Goal: Check status: Check status

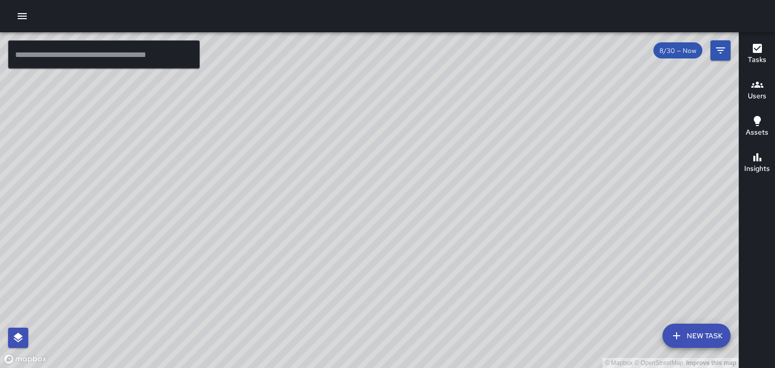
click at [754, 90] on icon "button" at bounding box center [757, 85] width 12 height 12
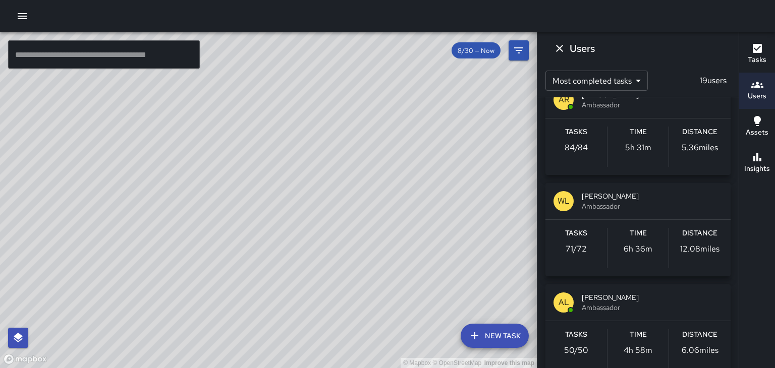
scroll to position [127, 0]
click at [599, 289] on div "AL ANGUS LOCKLEAR Ambassador" at bounding box center [637, 301] width 185 height 36
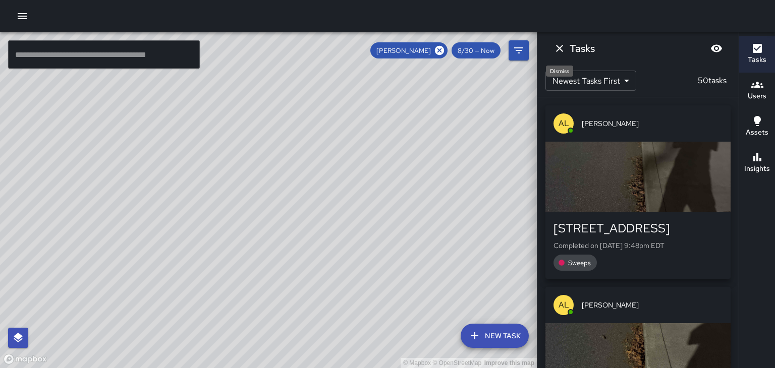
click at [556, 45] on icon "Dismiss" at bounding box center [559, 48] width 7 height 7
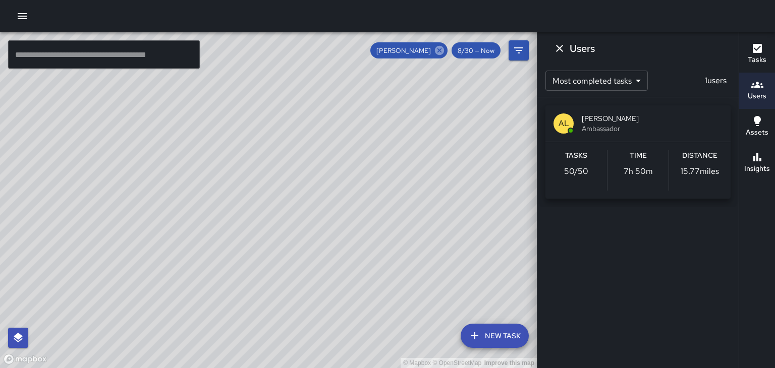
click at [441, 49] on icon at bounding box center [439, 50] width 11 height 11
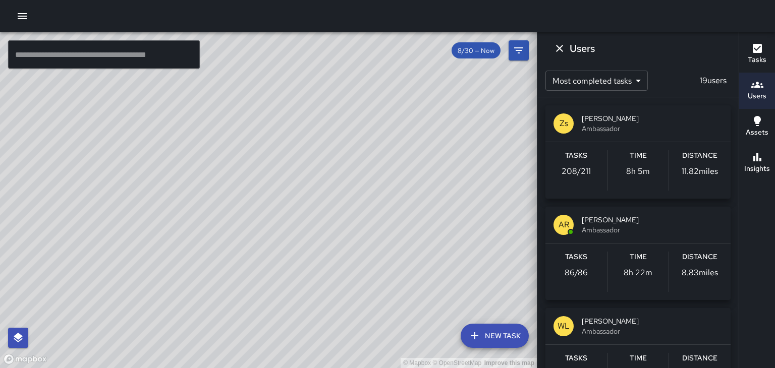
click at [753, 55] on h6 "Tasks" at bounding box center [757, 59] width 19 height 11
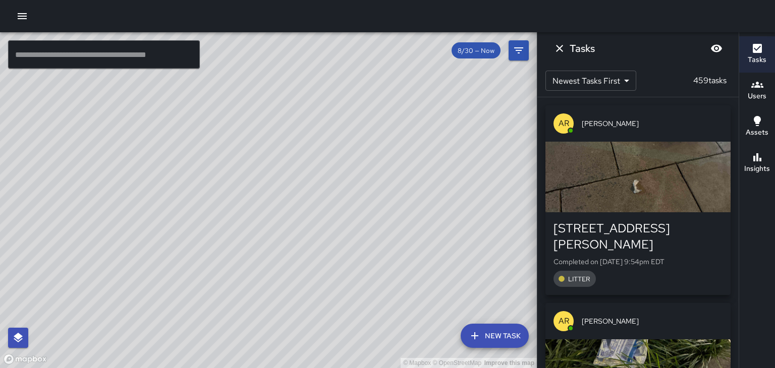
click at [696, 231] on div "[STREET_ADDRESS][PERSON_NAME]" at bounding box center [637, 236] width 169 height 32
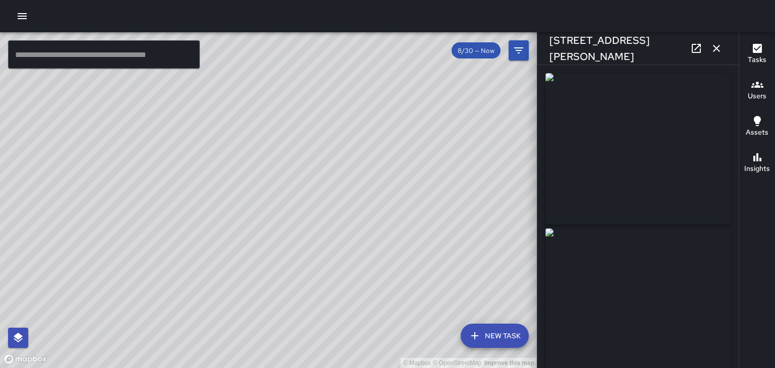
type input "**********"
click at [717, 47] on icon "button" at bounding box center [716, 48] width 7 height 7
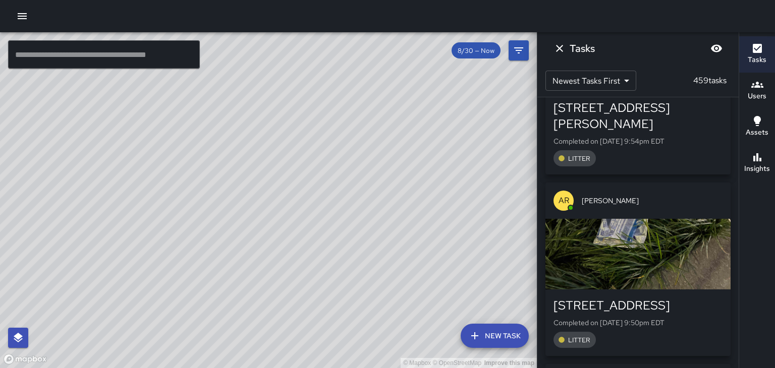
scroll to position [123, 0]
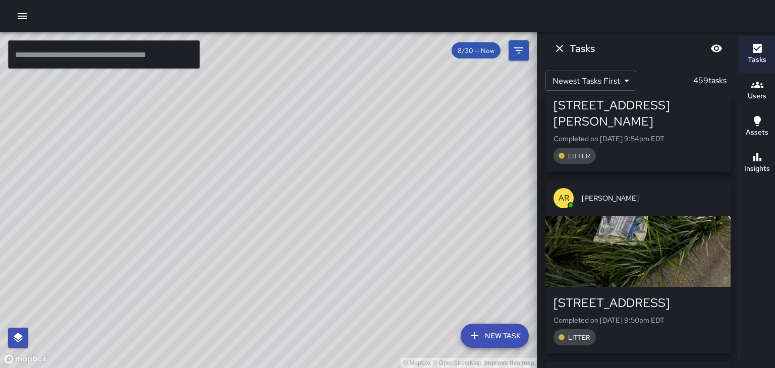
click at [706, 250] on div "button" at bounding box center [637, 251] width 185 height 71
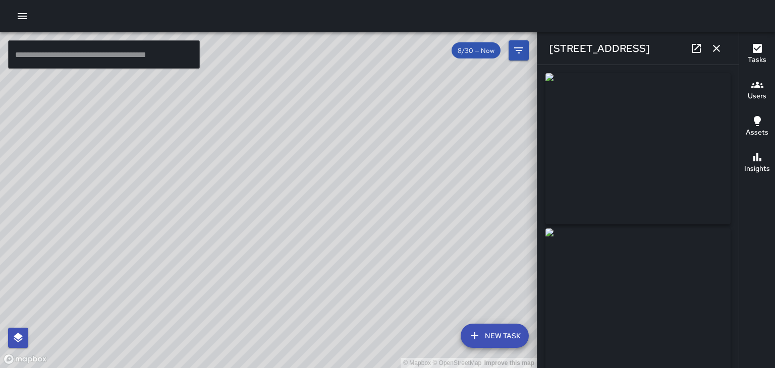
click at [716, 48] on icon "button" at bounding box center [716, 48] width 7 height 7
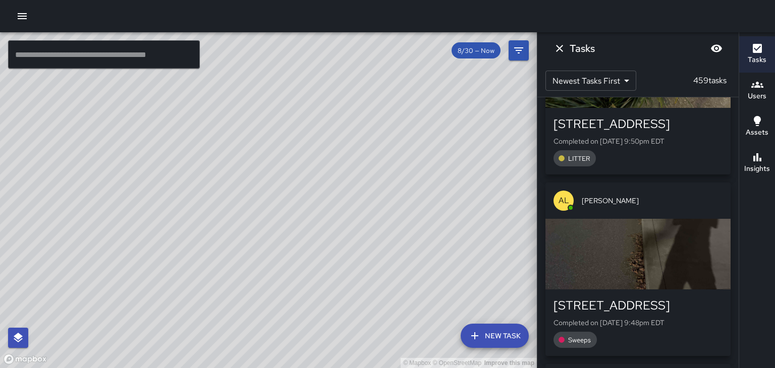
scroll to position [303, 0]
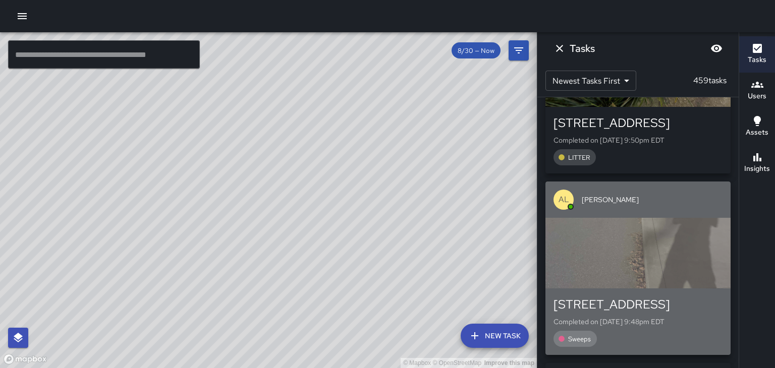
click at [709, 244] on div "button" at bounding box center [637, 253] width 185 height 71
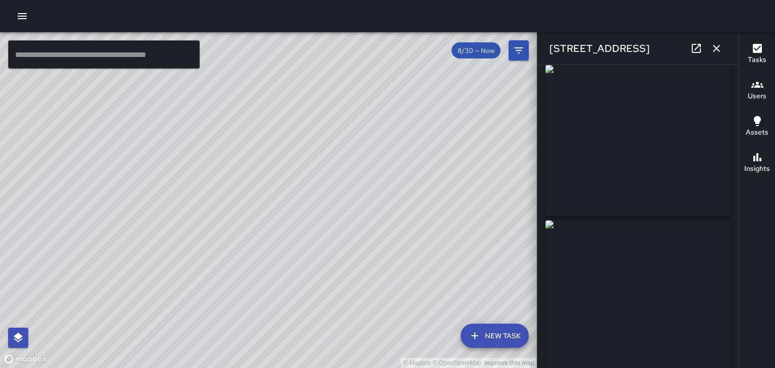
scroll to position [0, 0]
click at [718, 43] on icon "button" at bounding box center [716, 48] width 12 height 12
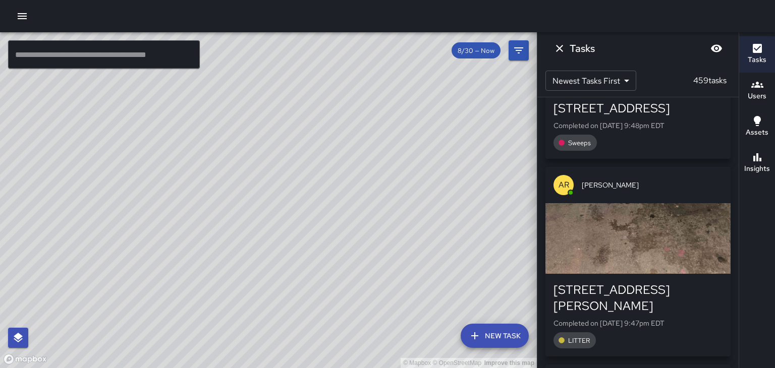
scroll to position [500, 0]
click at [704, 237] on div "button" at bounding box center [637, 238] width 185 height 71
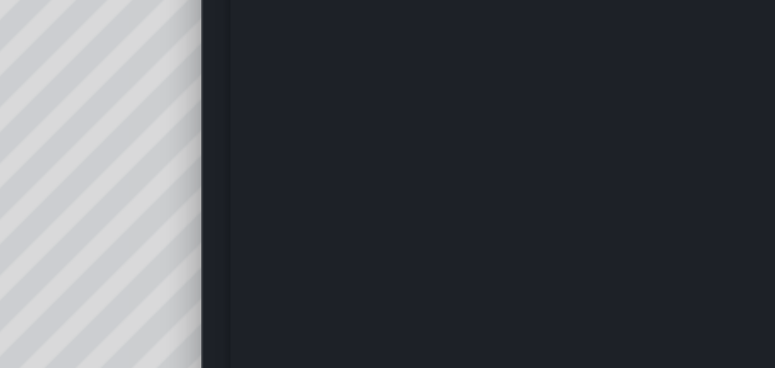
scroll to position [8, 0]
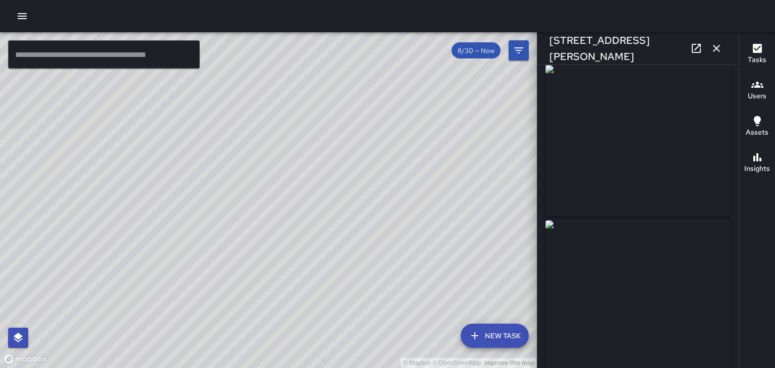
click at [697, 45] on icon at bounding box center [696, 48] width 12 height 12
click at [718, 50] on icon "button" at bounding box center [716, 48] width 7 height 7
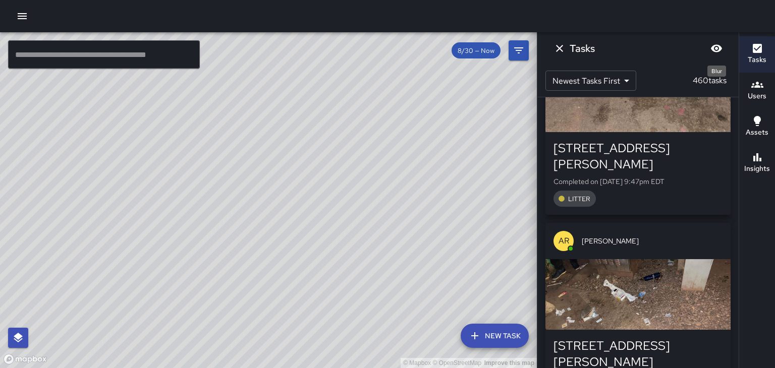
scroll to position [840, 0]
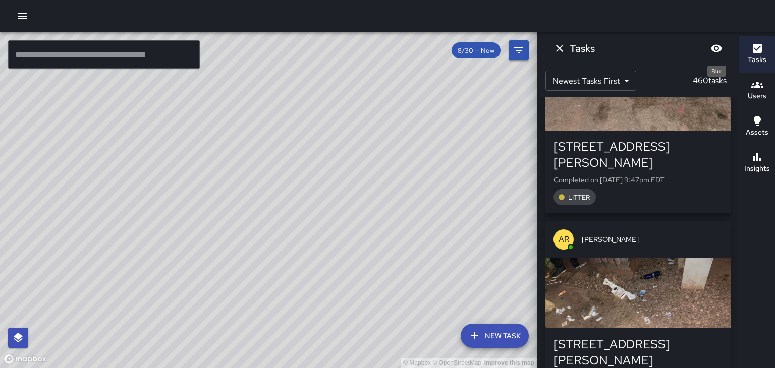
click at [695, 328] on div "40 Coxe Avenue Completed on 8/30/2025, 9:43pm EDT LITTER" at bounding box center [637, 369] width 185 height 83
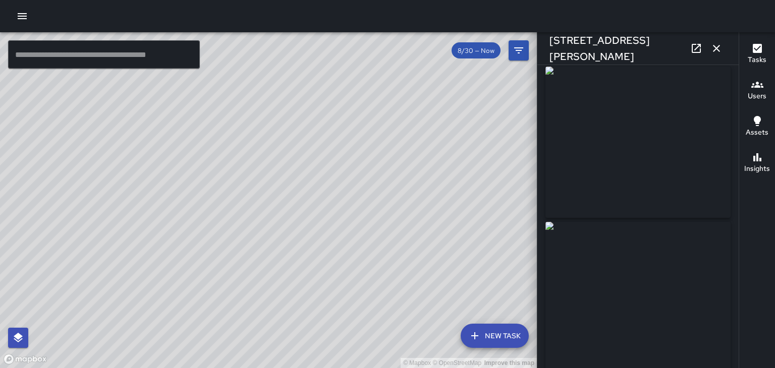
scroll to position [0, 0]
click at [714, 49] on icon "button" at bounding box center [716, 48] width 7 height 7
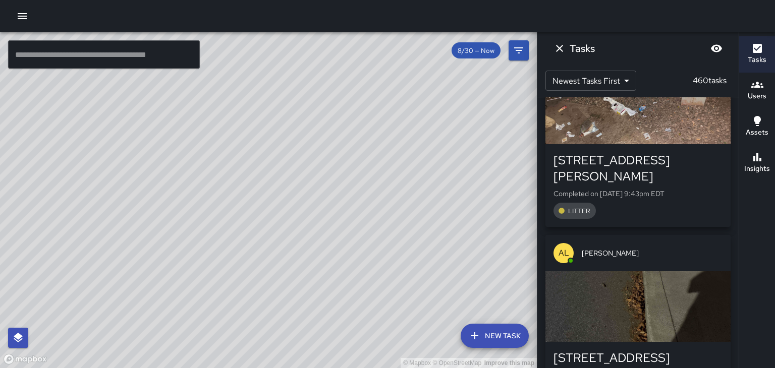
scroll to position [1028, 0]
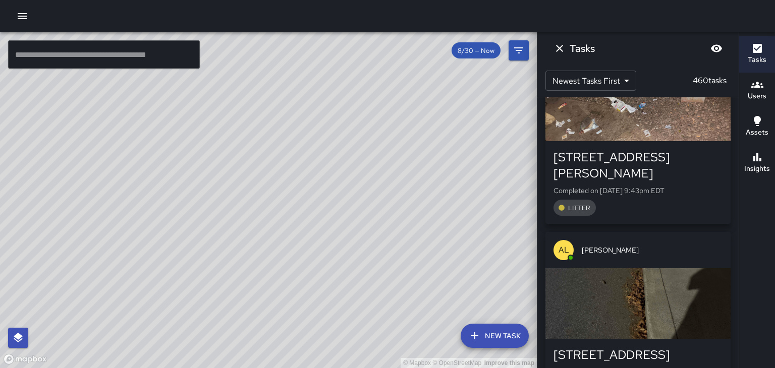
click at [707, 339] on div "61 Church Street Completed on 8/30/2025, 9:39pm EDT Sweeps" at bounding box center [637, 372] width 185 height 67
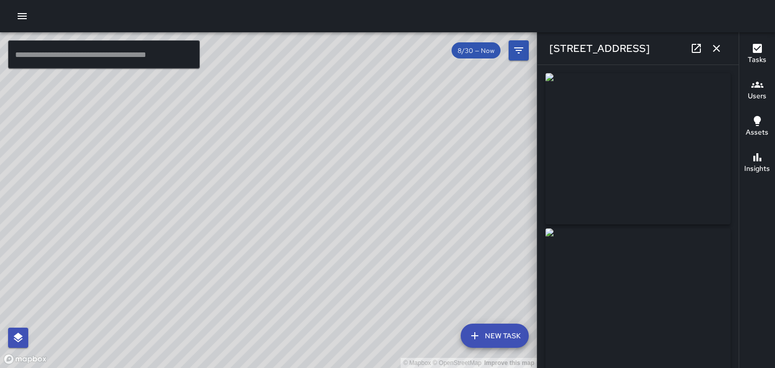
click at [716, 54] on button "button" at bounding box center [716, 48] width 20 height 20
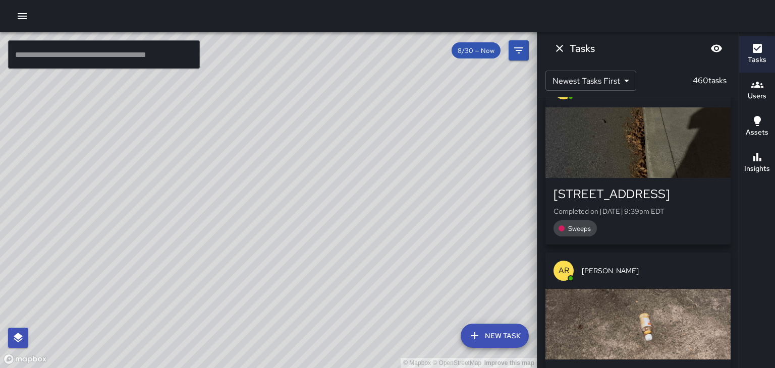
scroll to position [1191, 0]
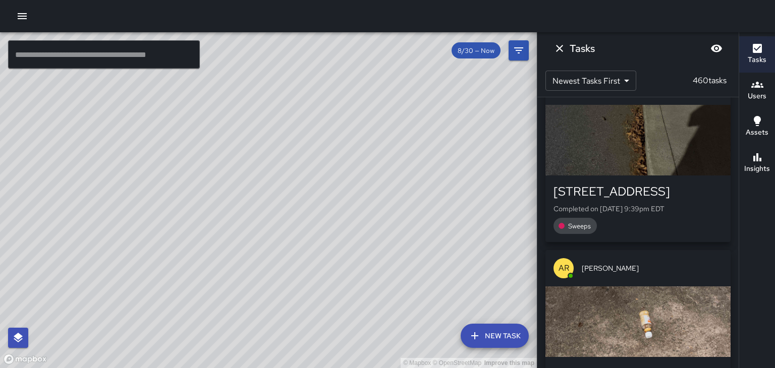
click at [711, 287] on div "button" at bounding box center [637, 322] width 185 height 71
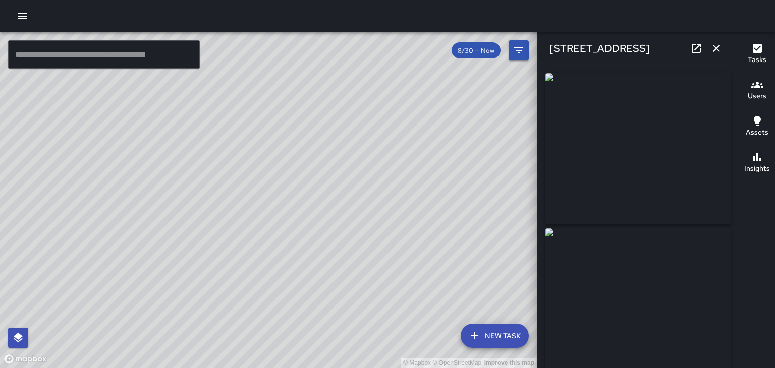
type input "**********"
click at [718, 58] on button "button" at bounding box center [716, 48] width 20 height 20
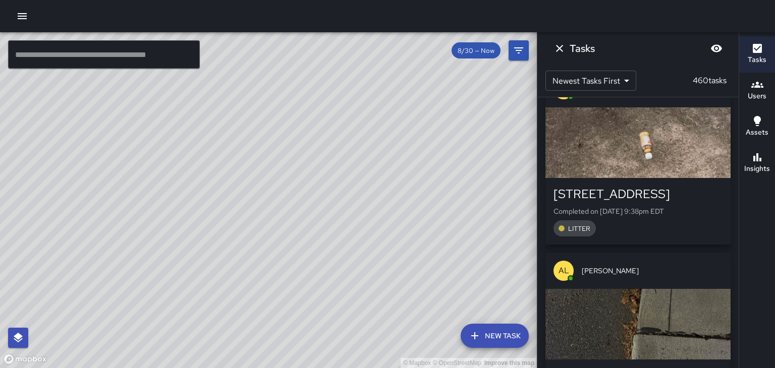
scroll to position [1374, 0]
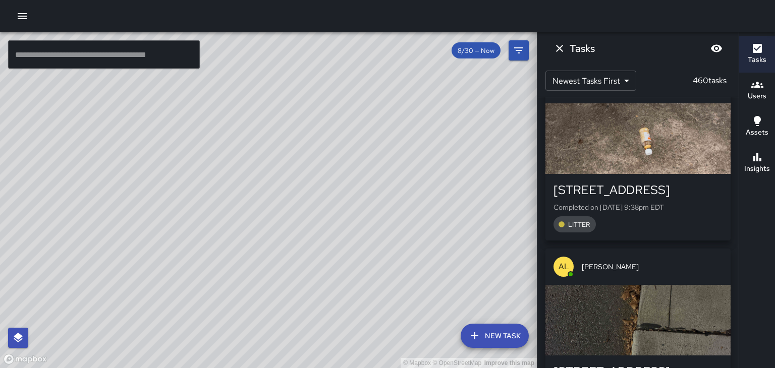
click at [706, 285] on div "button" at bounding box center [637, 320] width 185 height 71
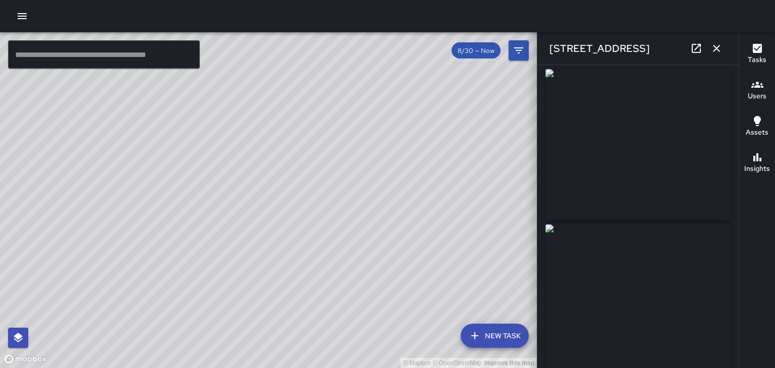
scroll to position [0, 0]
click at [718, 55] on button "button" at bounding box center [716, 48] width 20 height 20
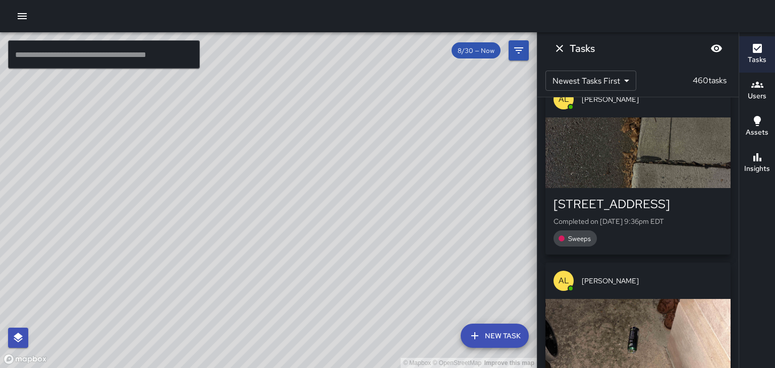
scroll to position [1545, 0]
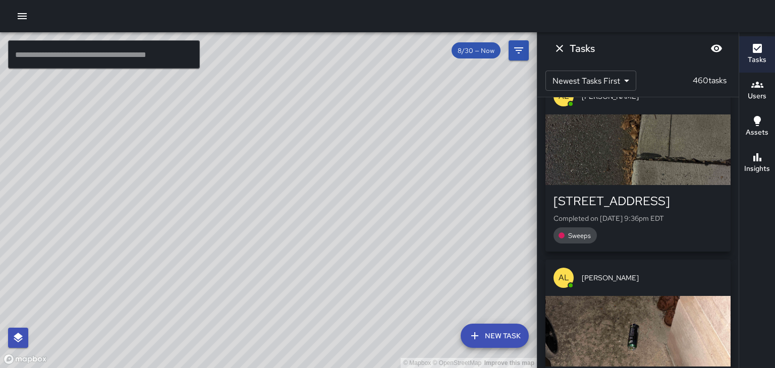
click at [706, 296] on div "button" at bounding box center [637, 331] width 185 height 71
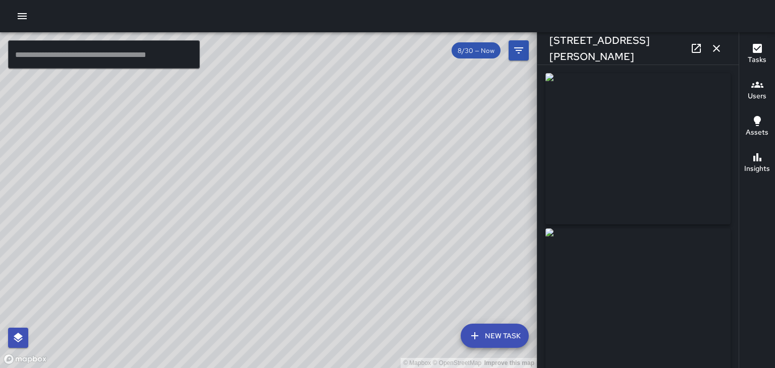
type input "**********"
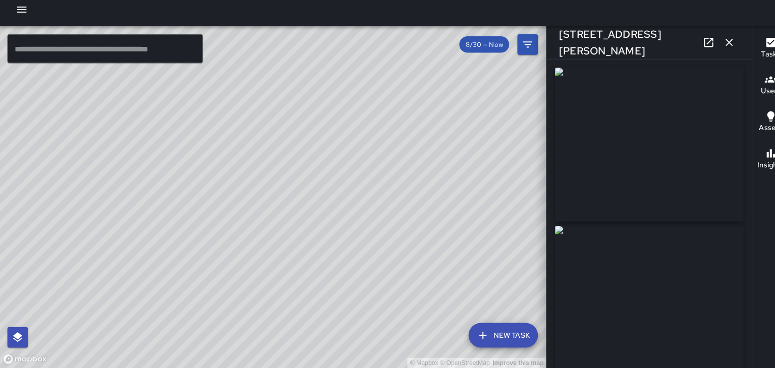
scroll to position [0, 0]
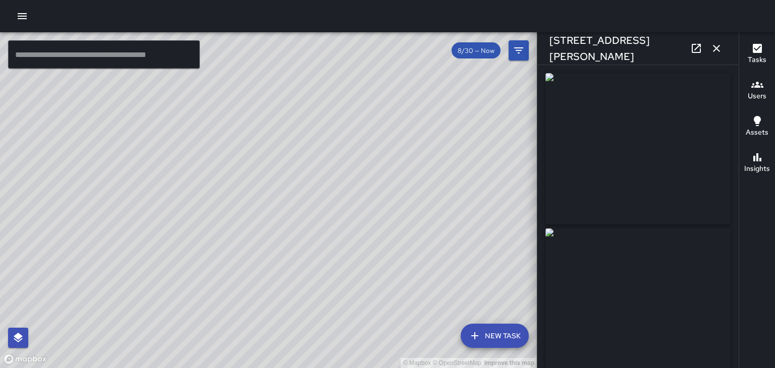
click at [723, 50] on button "button" at bounding box center [716, 48] width 20 height 20
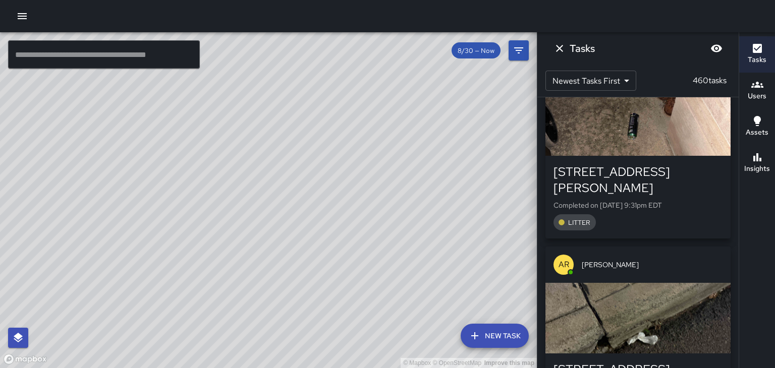
scroll to position [1756, 0]
click at [710, 283] on div "button" at bounding box center [637, 318] width 185 height 71
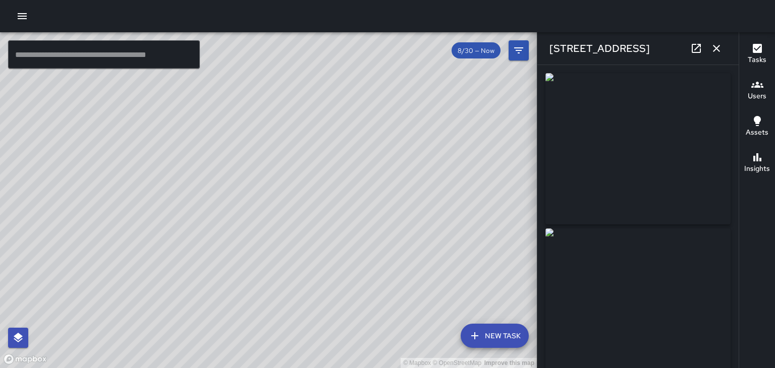
type input "**********"
click at [716, 48] on icon "button" at bounding box center [716, 48] width 7 height 7
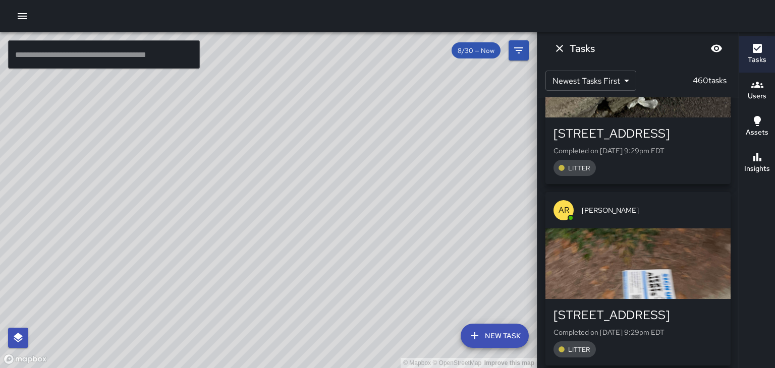
scroll to position [1992, 0]
click at [689, 229] on div "button" at bounding box center [637, 264] width 185 height 71
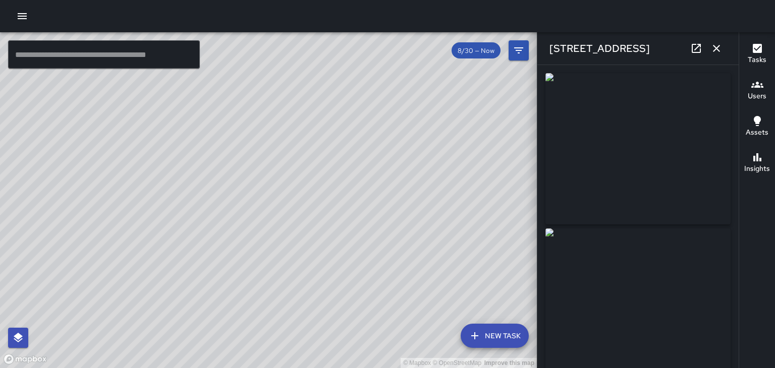
click at [698, 49] on icon at bounding box center [696, 48] width 12 height 12
click at [716, 48] on icon "button" at bounding box center [716, 48] width 7 height 7
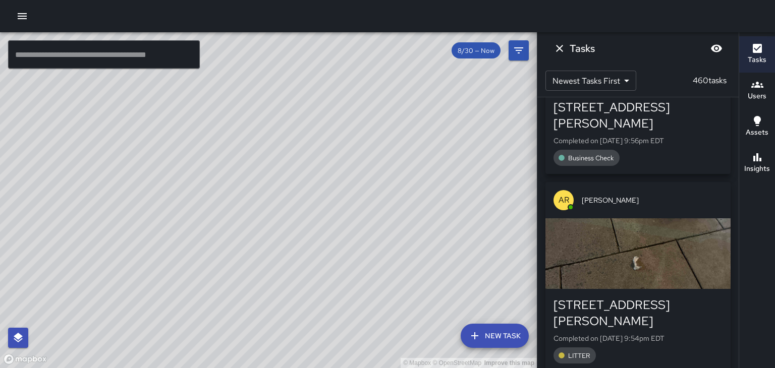
scroll to position [122, 0]
click at [672, 238] on div "button" at bounding box center [637, 253] width 185 height 71
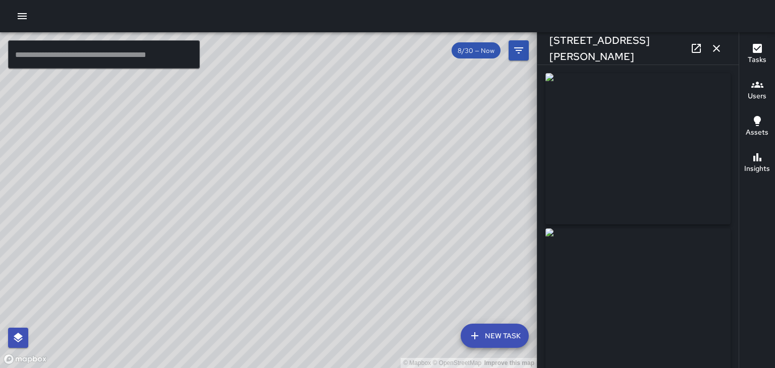
click at [705, 50] on link at bounding box center [696, 48] width 20 height 20
click at [718, 50] on icon "button" at bounding box center [716, 48] width 7 height 7
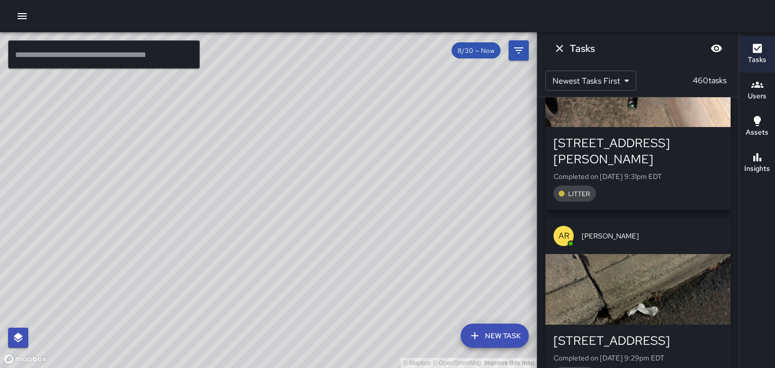
scroll to position [1786, 0]
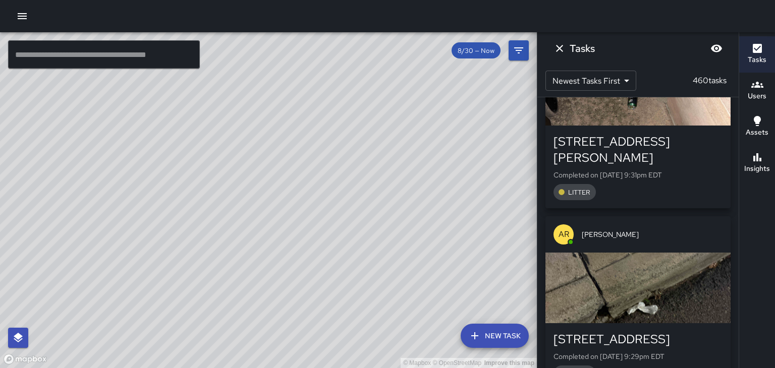
click at [706, 323] on div "32 Aston Street Completed on 8/30/2025, 9:29pm EDT LITTER" at bounding box center [637, 356] width 185 height 67
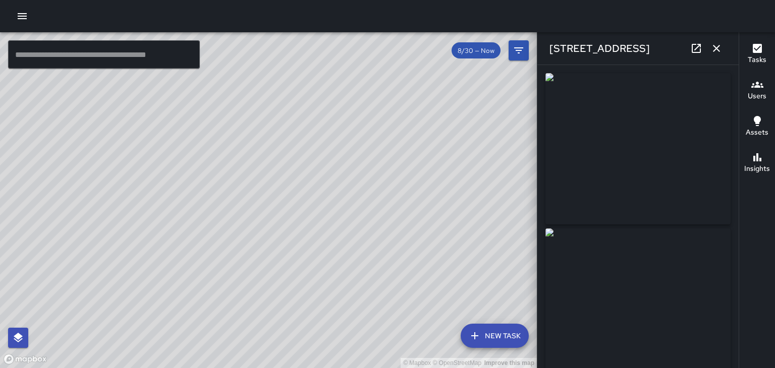
type input "**********"
click at [715, 49] on icon "button" at bounding box center [716, 48] width 7 height 7
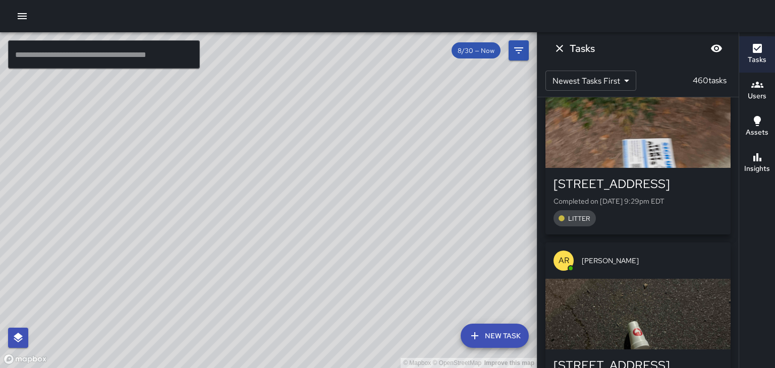
scroll to position [2131, 0]
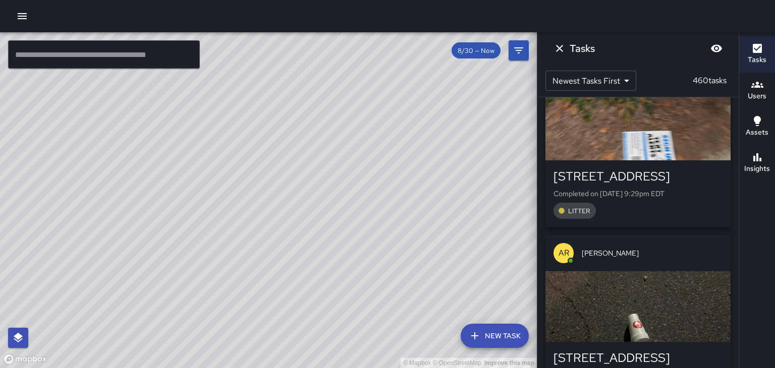
click at [702, 350] on div "61 Church Street" at bounding box center [637, 358] width 169 height 16
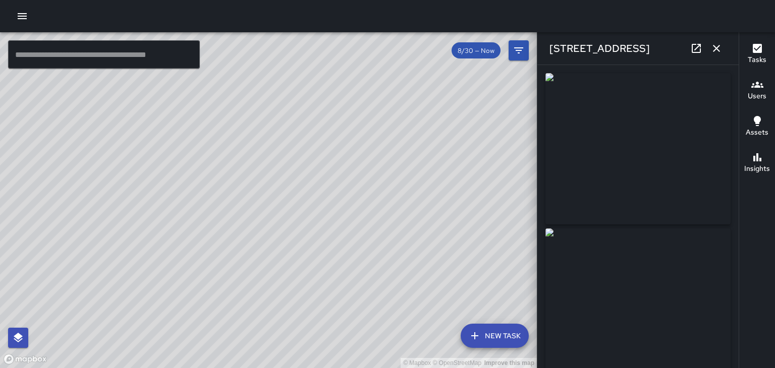
click at [716, 48] on icon "button" at bounding box center [716, 48] width 7 height 7
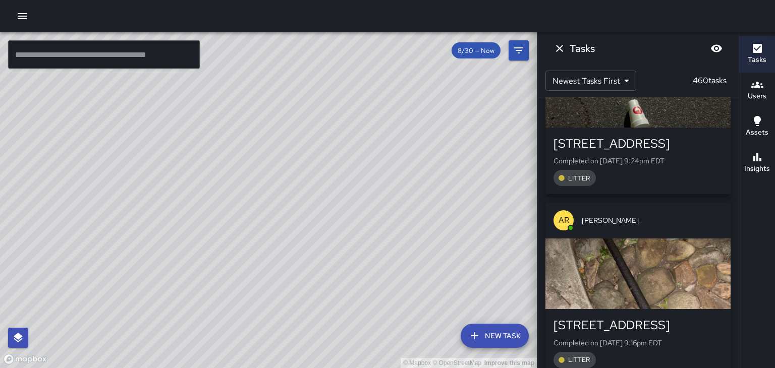
scroll to position [2347, 0]
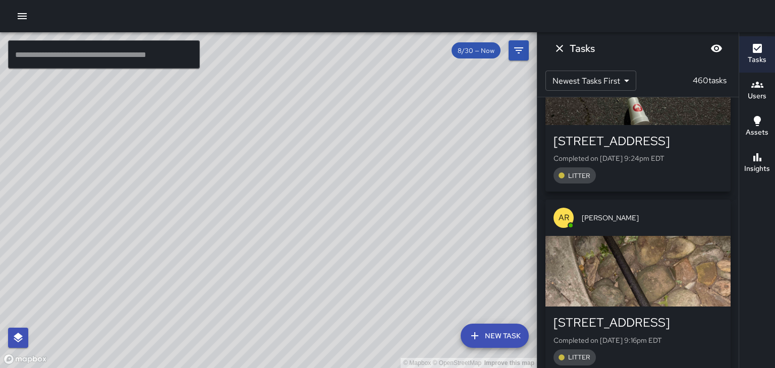
click at [705, 315] on div "159 Church Street" at bounding box center [637, 323] width 169 height 16
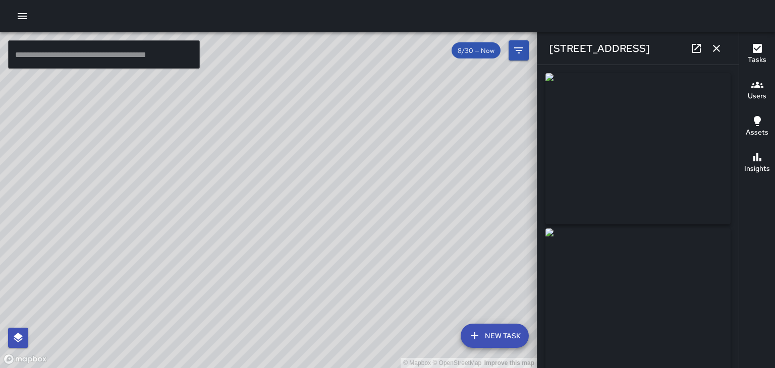
type input "**********"
click at [716, 48] on icon "button" at bounding box center [716, 48] width 7 height 7
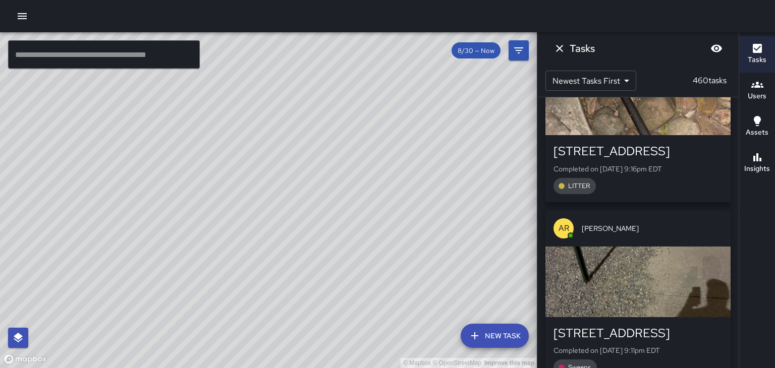
scroll to position [2537, 0]
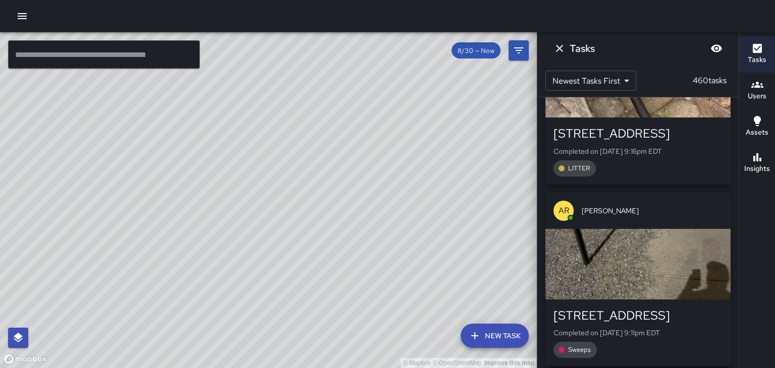
click at [708, 308] on div "39 Banks Avenue" at bounding box center [637, 316] width 169 height 16
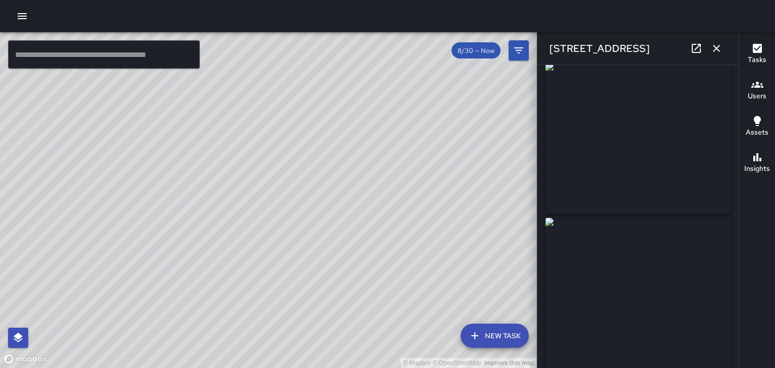
scroll to position [0, 0]
click at [716, 48] on icon "button" at bounding box center [716, 48] width 7 height 7
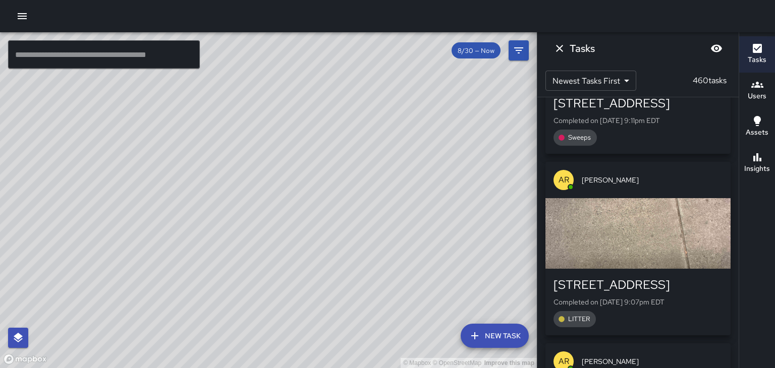
scroll to position [2750, 0]
click at [711, 296] on p "Completed on 8/30/2025, 9:07pm EDT" at bounding box center [637, 301] width 169 height 10
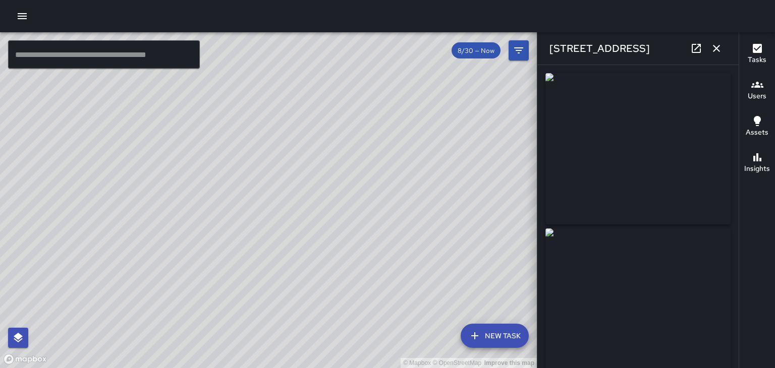
click at [715, 47] on icon "button" at bounding box center [716, 48] width 7 height 7
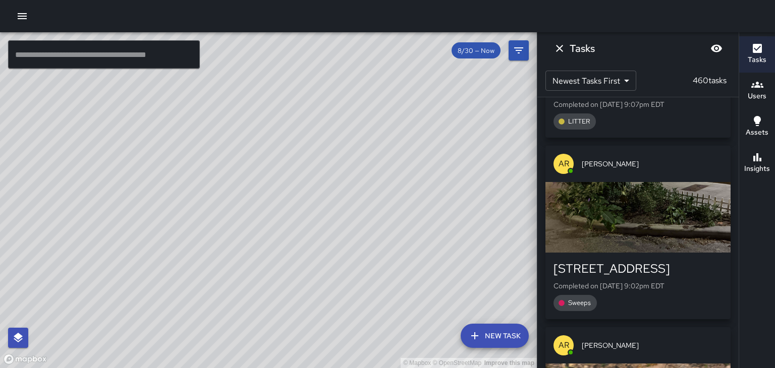
scroll to position [2949, 0]
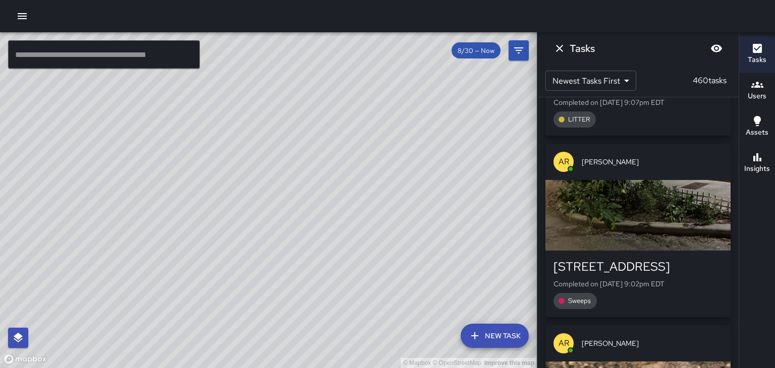
click at [704, 180] on div "button" at bounding box center [637, 215] width 185 height 71
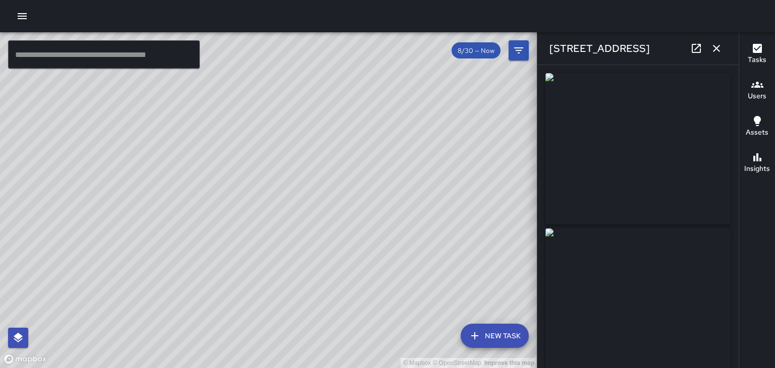
type input "**********"
click at [716, 51] on icon "button" at bounding box center [716, 48] width 12 height 12
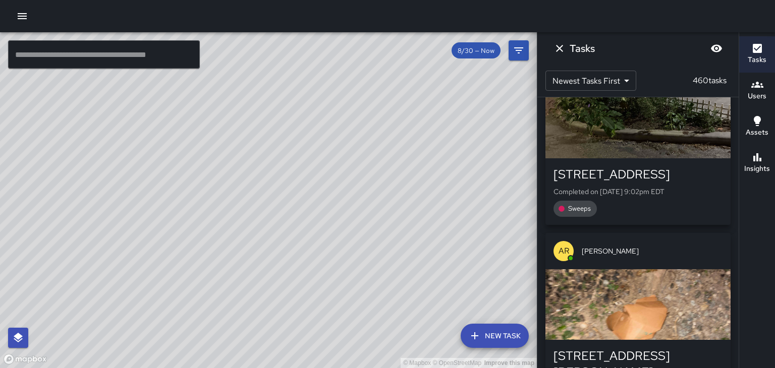
scroll to position [3043, 0]
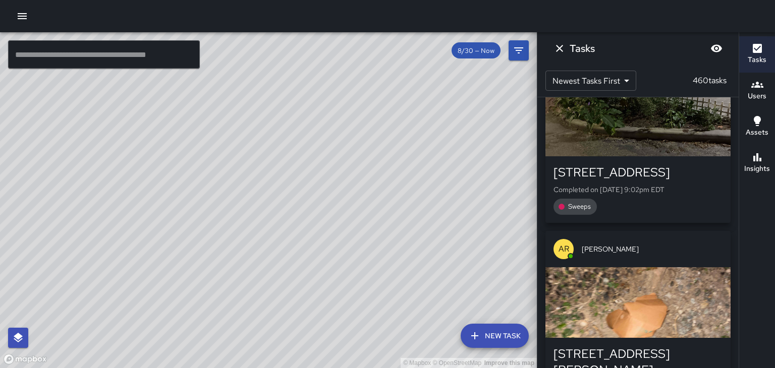
click at [707, 267] on div "button" at bounding box center [637, 302] width 185 height 71
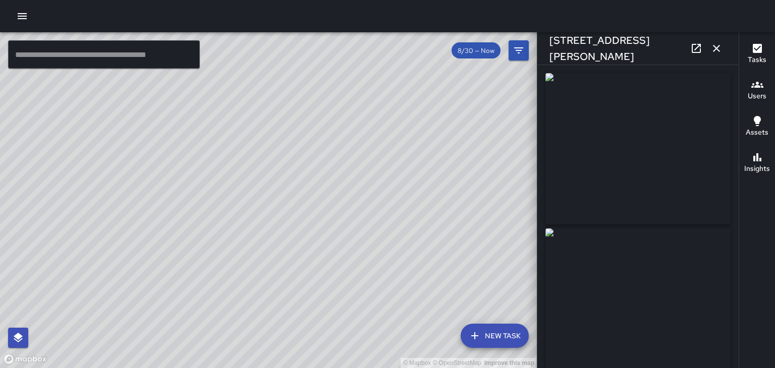
type input "**********"
click at [718, 51] on icon "button" at bounding box center [716, 48] width 12 height 12
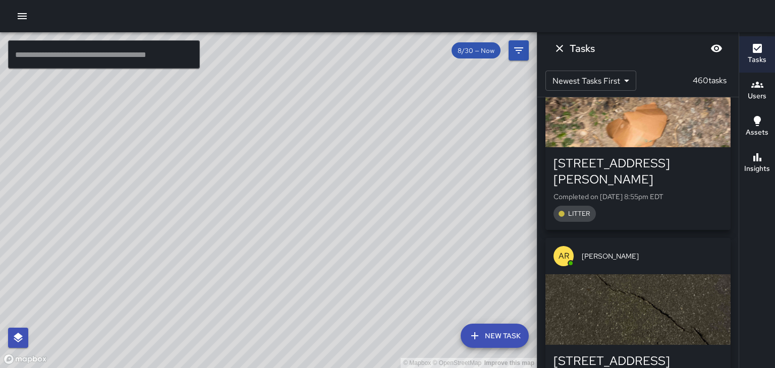
scroll to position [3237, 0]
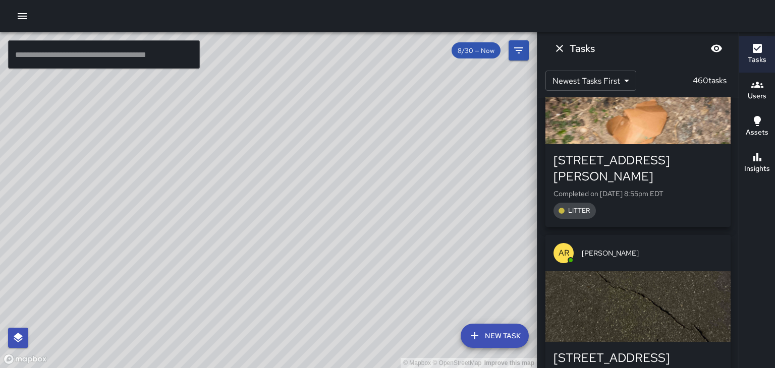
click at [708, 271] on div "button" at bounding box center [637, 306] width 185 height 71
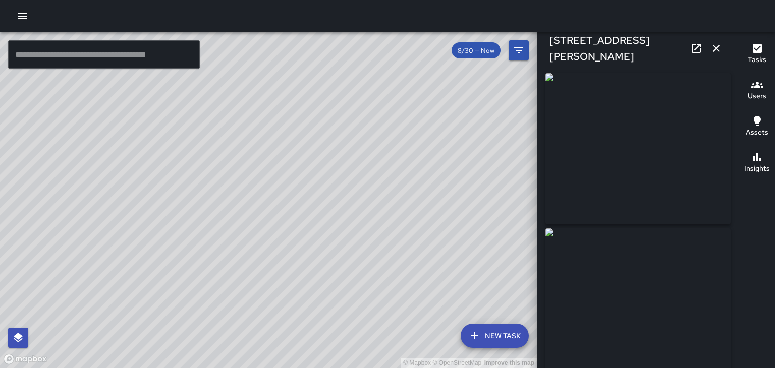
type input "**********"
click at [717, 48] on icon "button" at bounding box center [716, 48] width 12 height 12
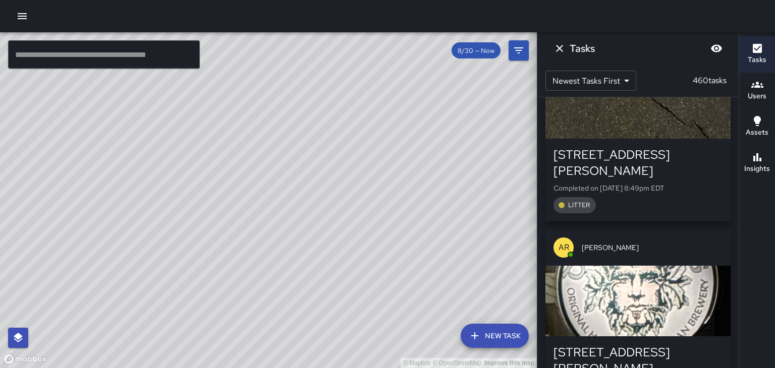
scroll to position [3441, 0]
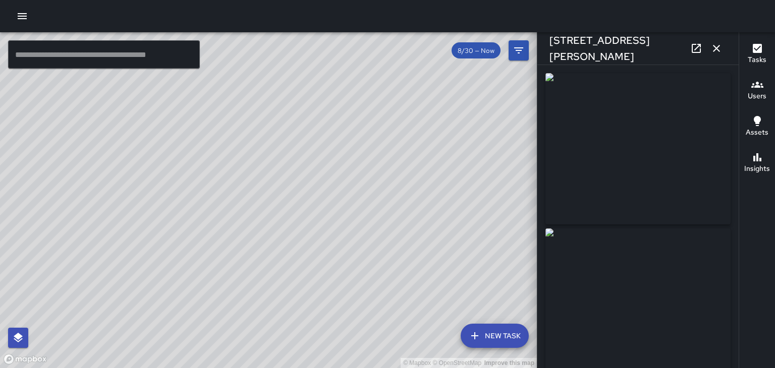
type input "**********"
click at [718, 48] on icon "button" at bounding box center [716, 48] width 12 height 12
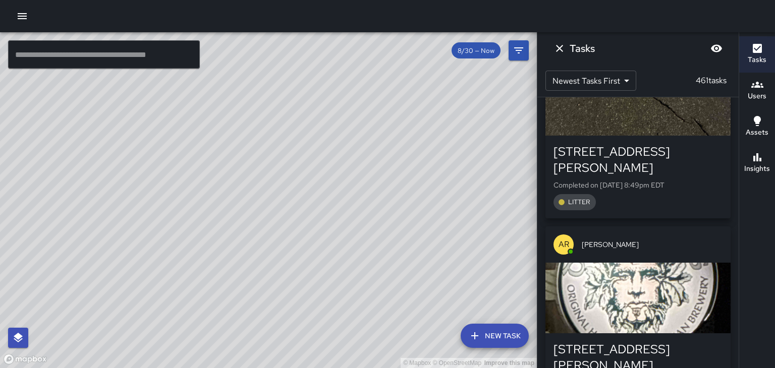
scroll to position [3790, 0]
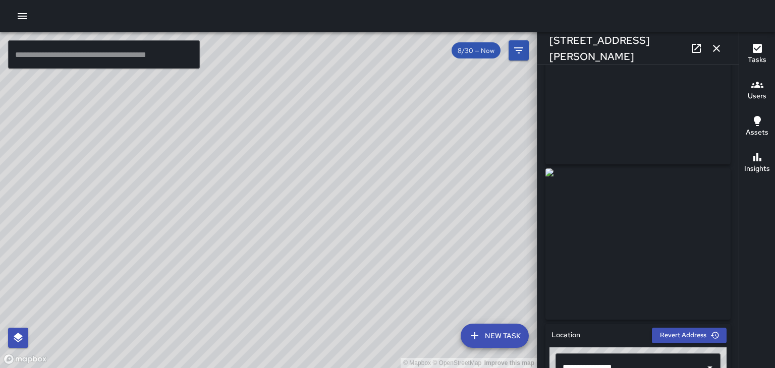
scroll to position [61, 0]
click at [701, 255] on img at bounding box center [637, 243] width 185 height 151
click at [715, 48] on icon "button" at bounding box center [716, 48] width 7 height 7
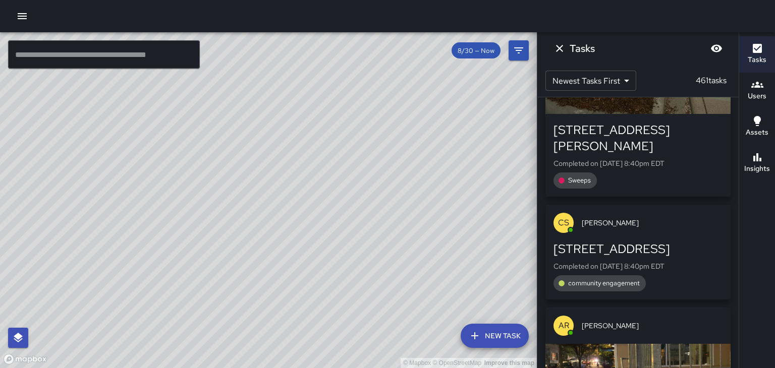
scroll to position [4076, 0]
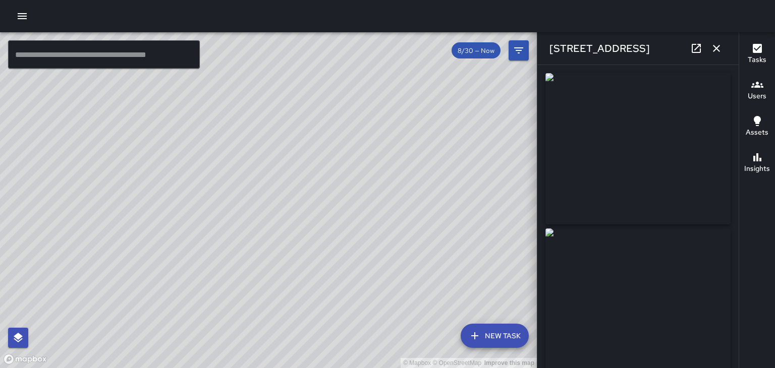
type input "**********"
click at [716, 48] on icon "button" at bounding box center [716, 48] width 7 height 7
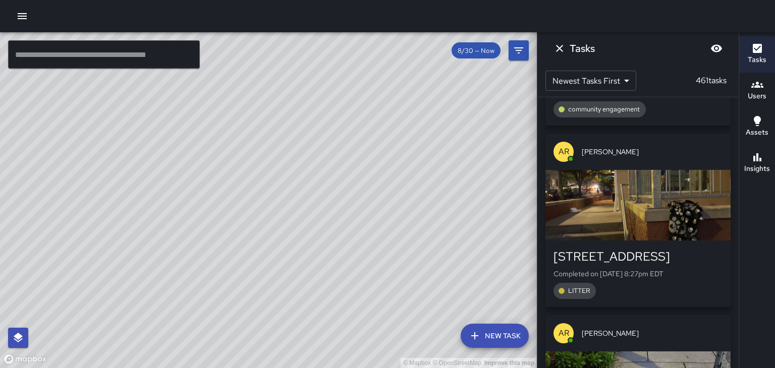
scroll to position [4249, 0]
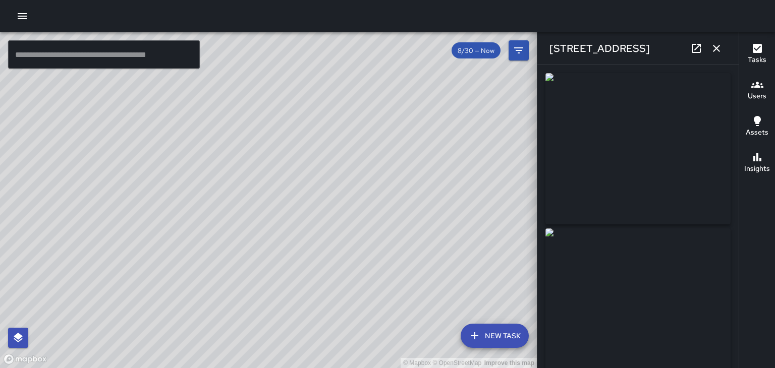
type input "**********"
click at [720, 53] on icon "button" at bounding box center [716, 48] width 12 height 12
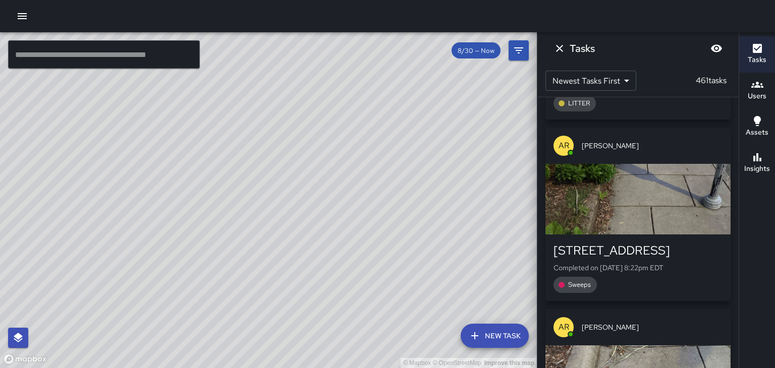
scroll to position [4444, 0]
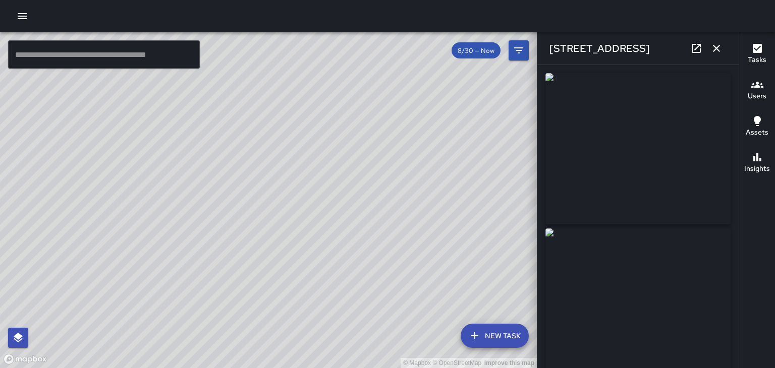
type input "**********"
click at [715, 51] on icon "button" at bounding box center [716, 48] width 12 height 12
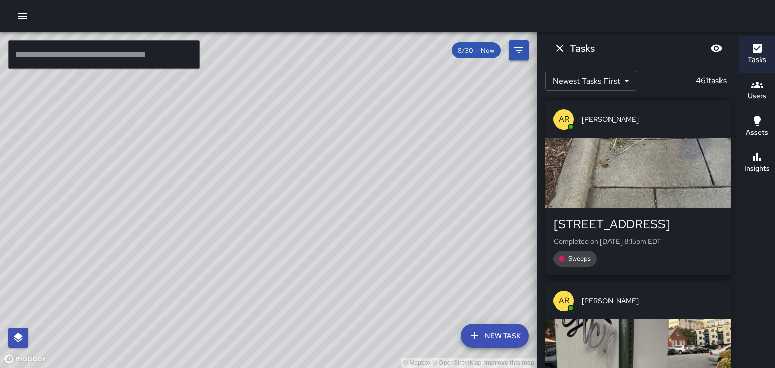
scroll to position [4650, 0]
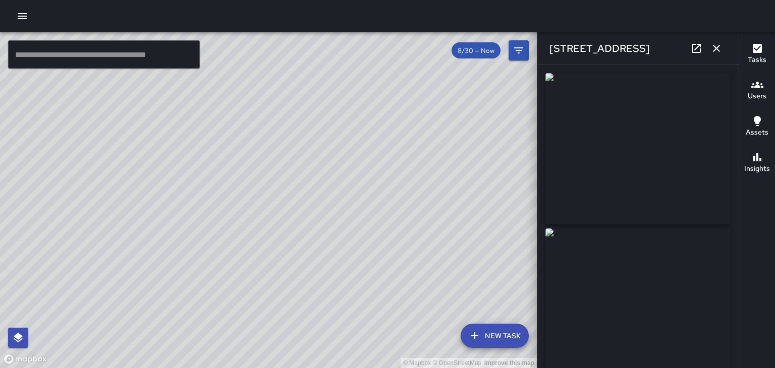
type input "**********"
click at [718, 49] on icon "button" at bounding box center [716, 48] width 12 height 12
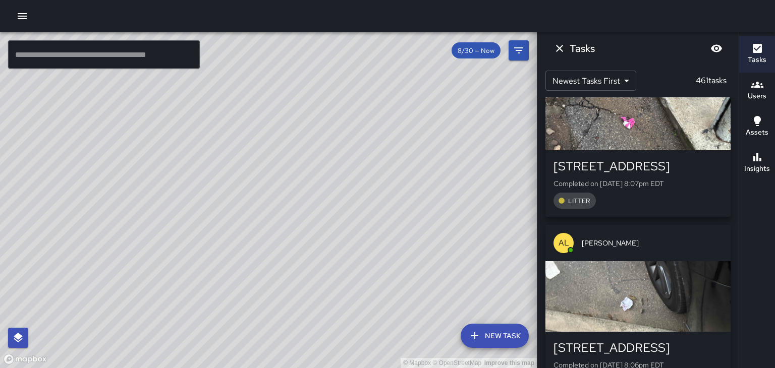
scroll to position [5276, 0]
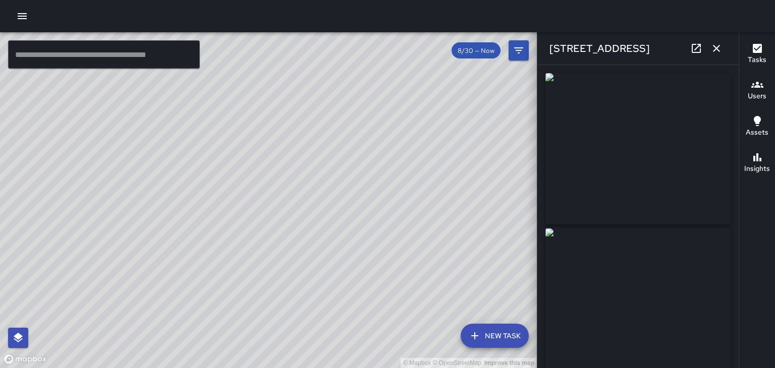
type input "**********"
click at [716, 48] on icon "button" at bounding box center [716, 48] width 7 height 7
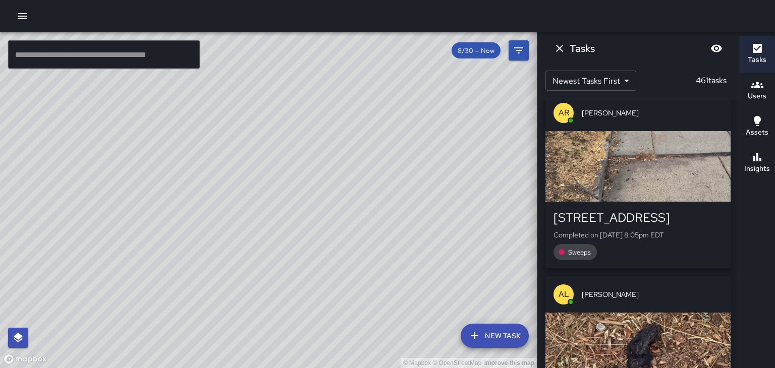
scroll to position [5577, 0]
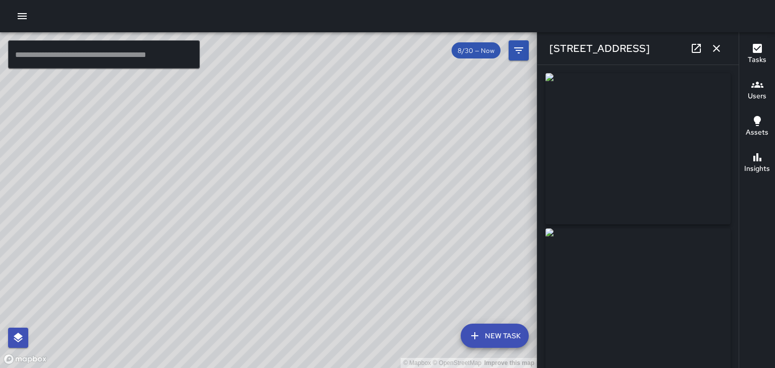
type input "**********"
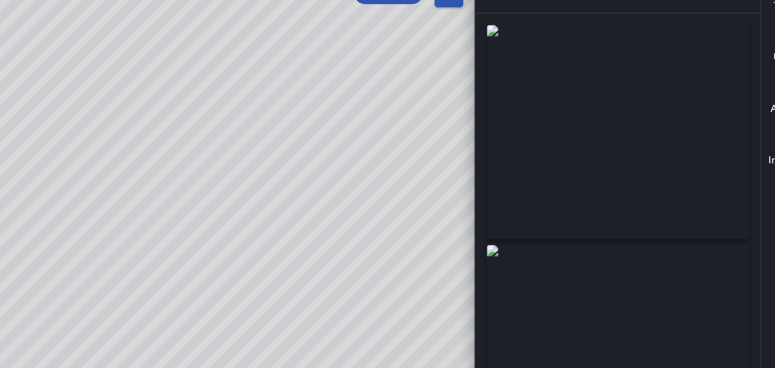
scroll to position [3, 0]
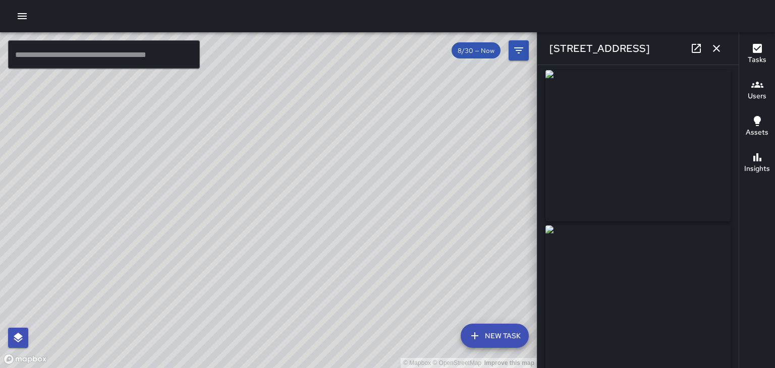
click at [718, 48] on icon "button" at bounding box center [716, 48] width 12 height 12
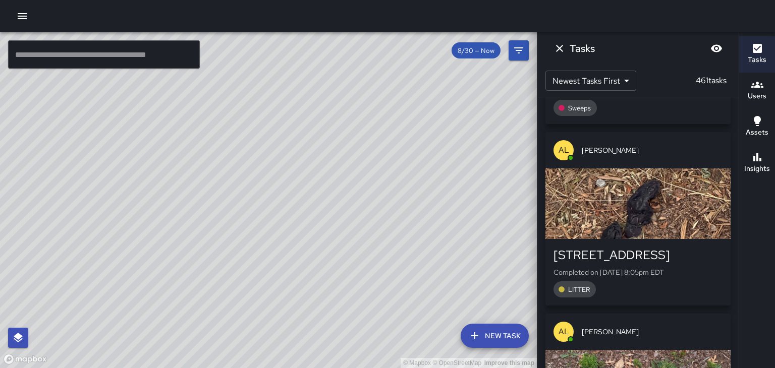
scroll to position [5721, 0]
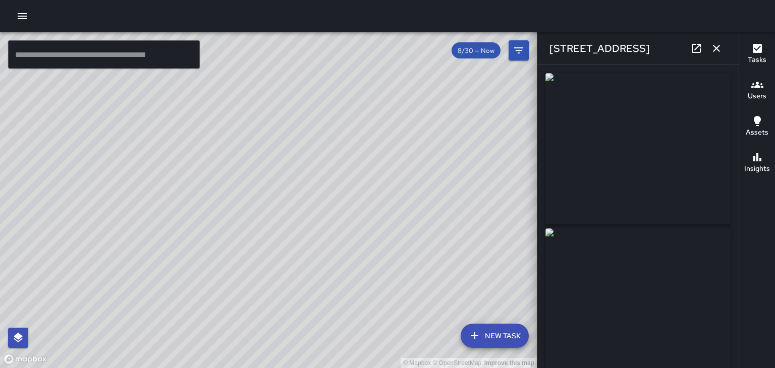
type input "**********"
click at [692, 214] on img at bounding box center [637, 148] width 185 height 151
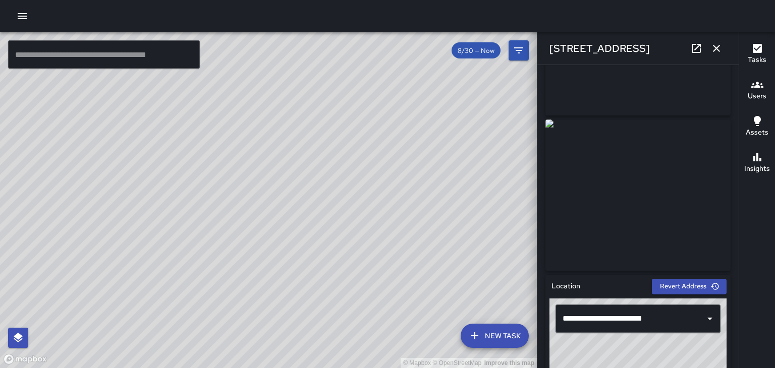
scroll to position [0, 0]
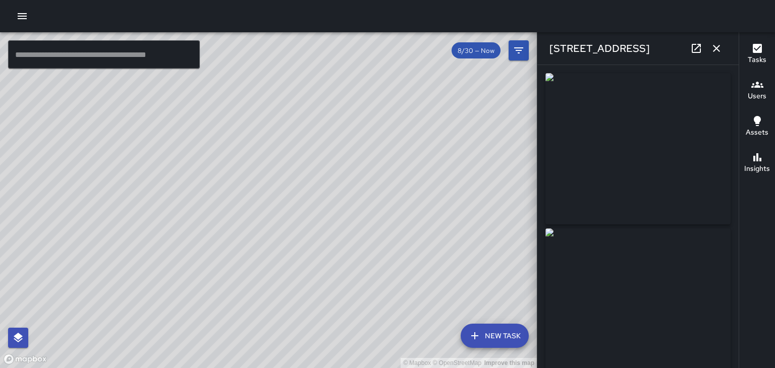
click at [716, 50] on icon "button" at bounding box center [716, 48] width 12 height 12
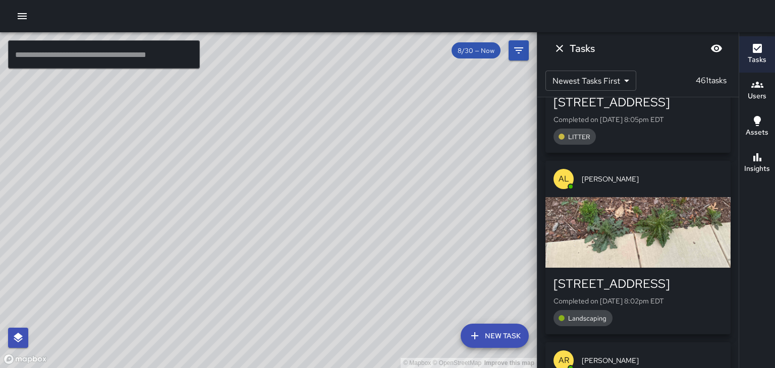
scroll to position [5876, 0]
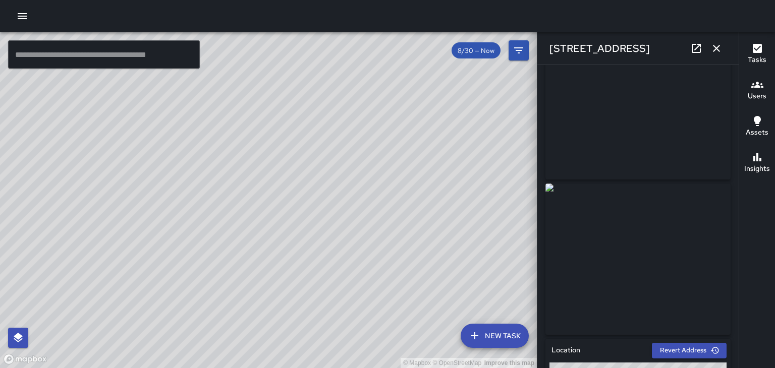
scroll to position [0, 0]
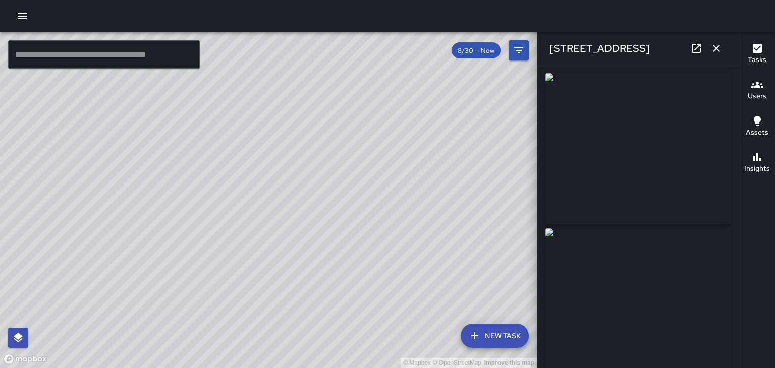
click at [718, 51] on icon "button" at bounding box center [716, 48] width 12 height 12
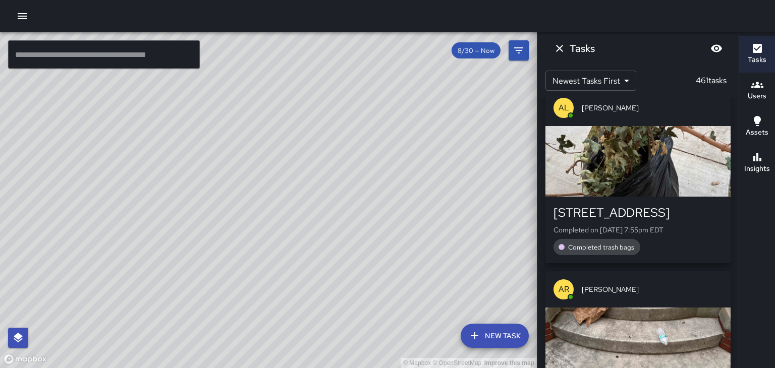
scroll to position [6307, 0]
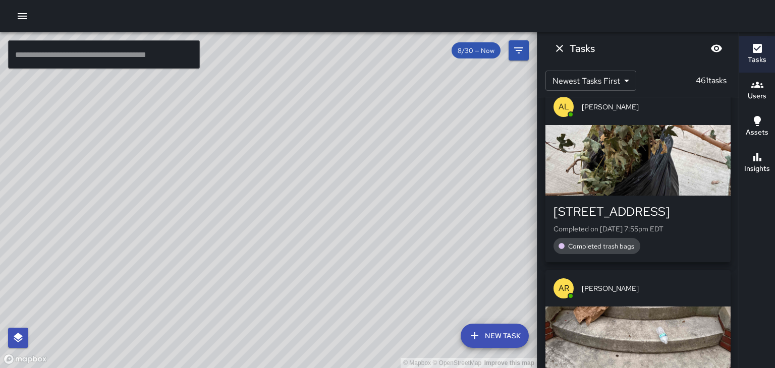
click at [700, 307] on div "button" at bounding box center [637, 342] width 185 height 71
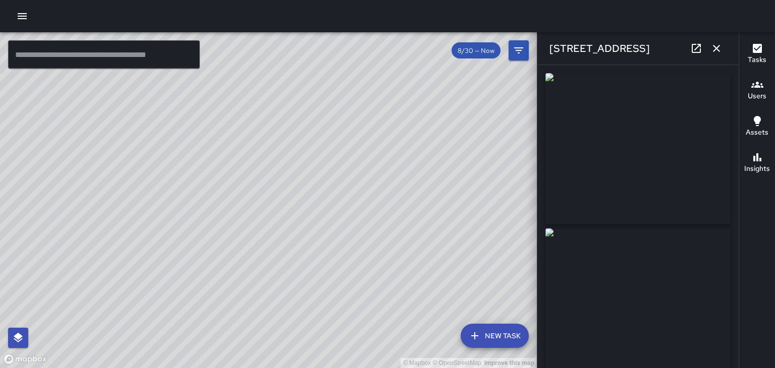
click at [716, 56] on button "button" at bounding box center [716, 48] width 20 height 20
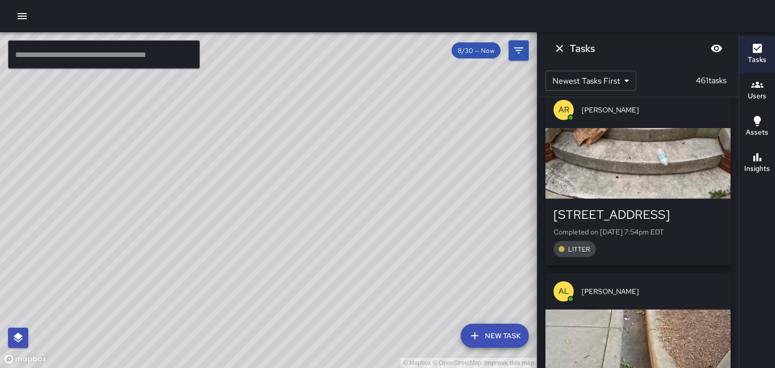
scroll to position [6487, 0]
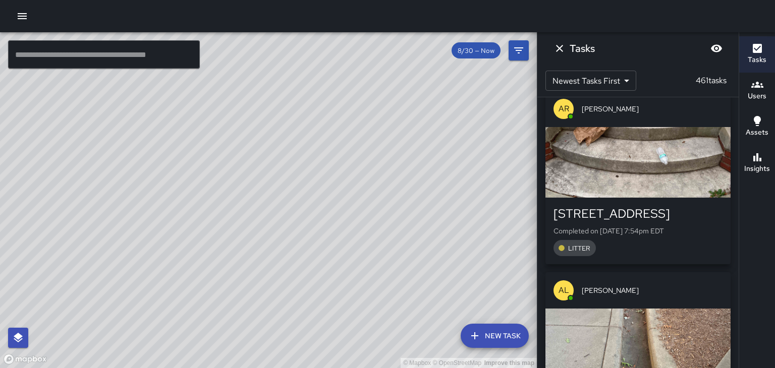
click at [692, 309] on div "button" at bounding box center [637, 344] width 185 height 71
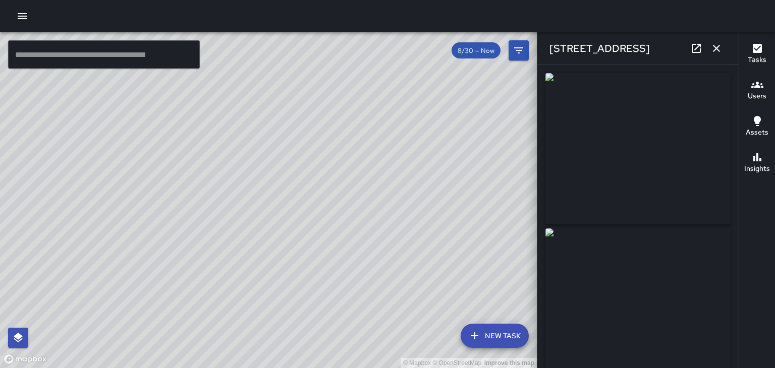
type input "**********"
click at [716, 51] on icon "button" at bounding box center [716, 48] width 12 height 12
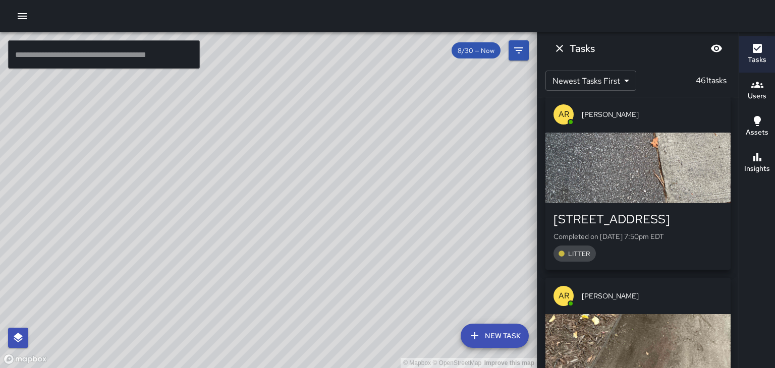
scroll to position [6845, 0]
click at [694, 314] on div "button" at bounding box center [637, 349] width 185 height 71
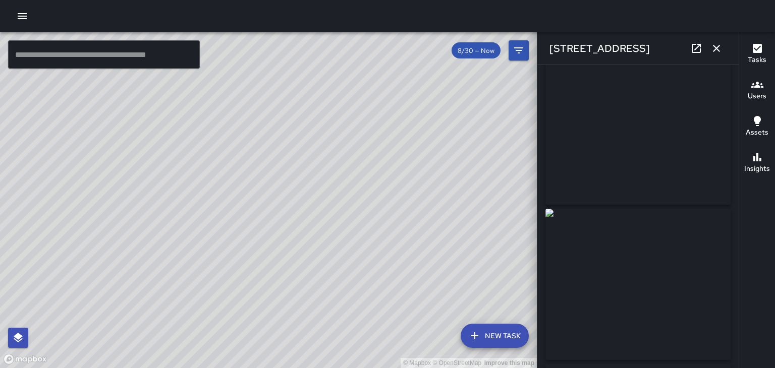
scroll to position [0, 0]
click at [726, 67] on div "**********" at bounding box center [637, 216] width 201 height 303
click at [697, 46] on icon at bounding box center [696, 48] width 12 height 12
click at [717, 50] on icon "button" at bounding box center [716, 48] width 7 height 7
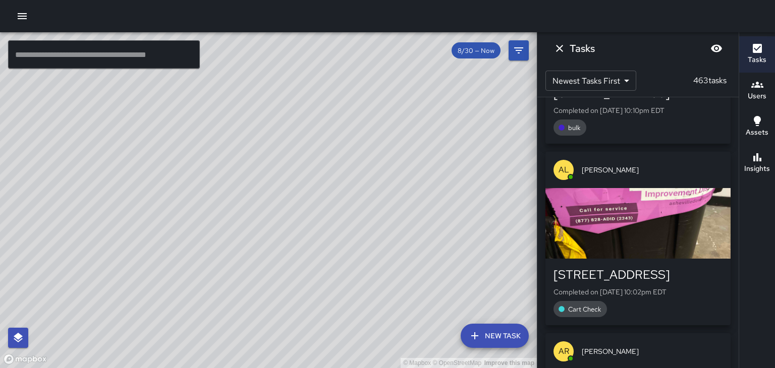
scroll to position [135, 0]
click at [659, 230] on div "button" at bounding box center [637, 223] width 185 height 71
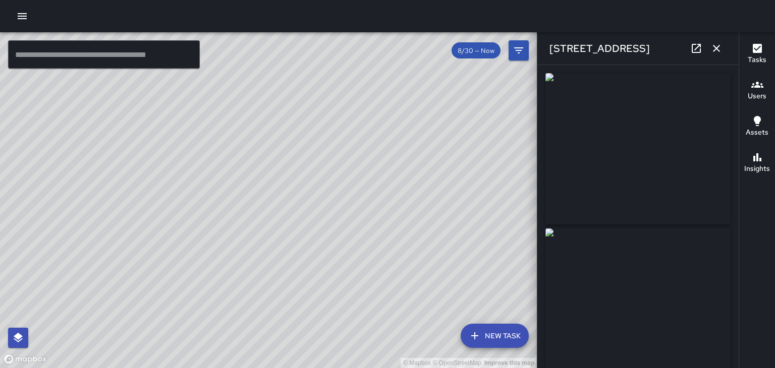
type input "**********"
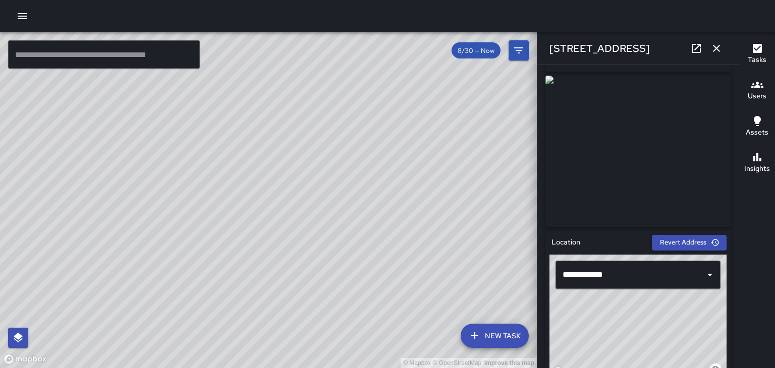
scroll to position [0, 0]
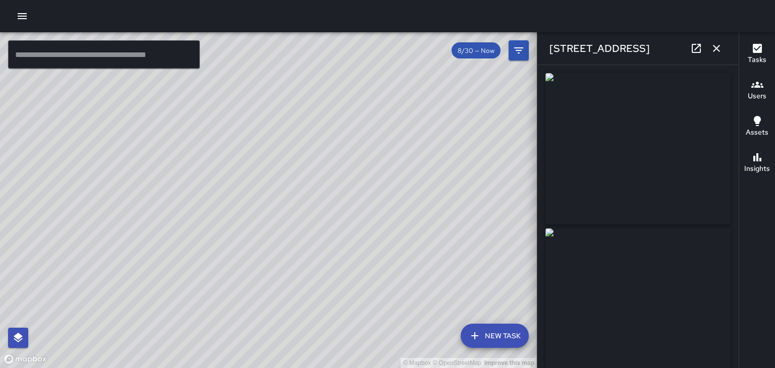
click at [712, 54] on button "button" at bounding box center [716, 48] width 20 height 20
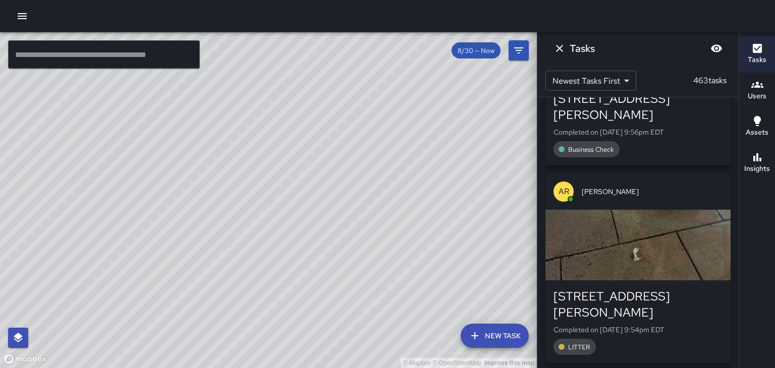
scroll to position [696, 0]
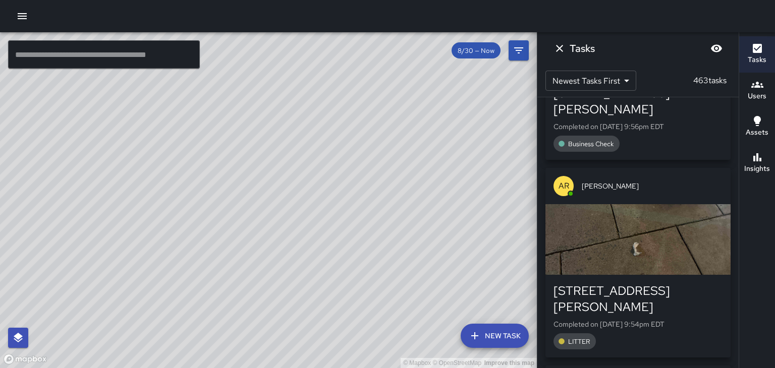
click at [690, 217] on div "button" at bounding box center [637, 239] width 185 height 71
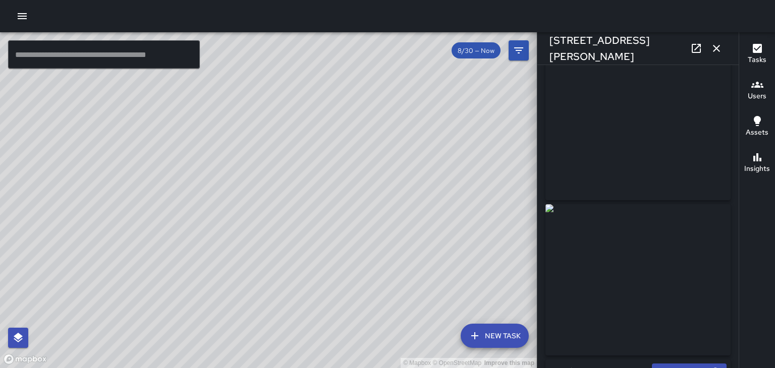
scroll to position [19, 0]
click at [696, 49] on icon at bounding box center [696, 48] width 12 height 12
click at [722, 49] on button "button" at bounding box center [716, 48] width 20 height 20
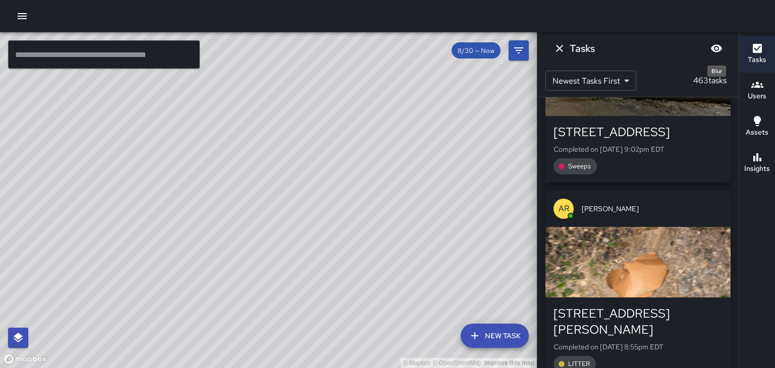
scroll to position [3647, 0]
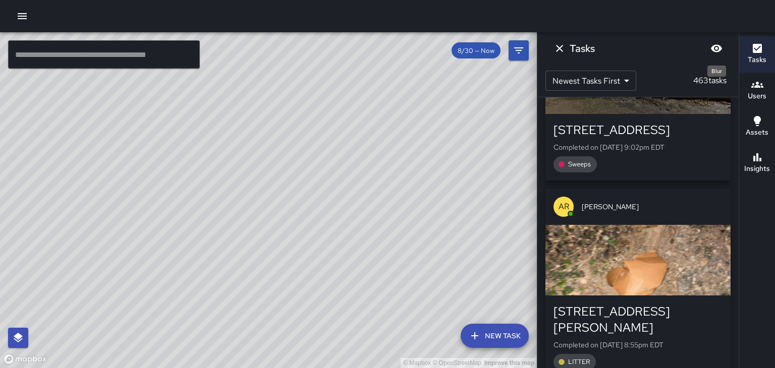
click at [752, 92] on h6 "Users" at bounding box center [757, 96] width 19 height 11
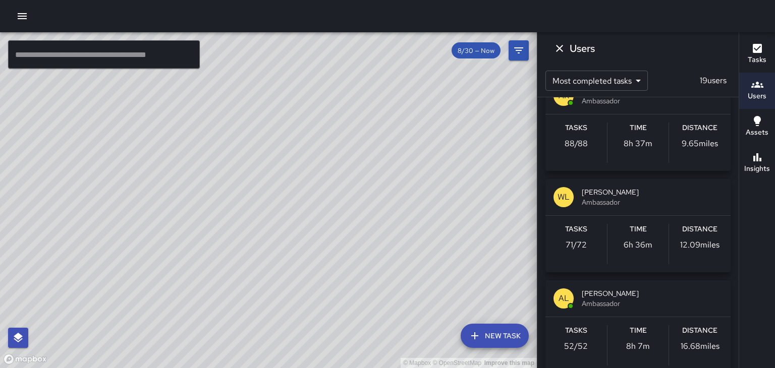
scroll to position [132, 0]
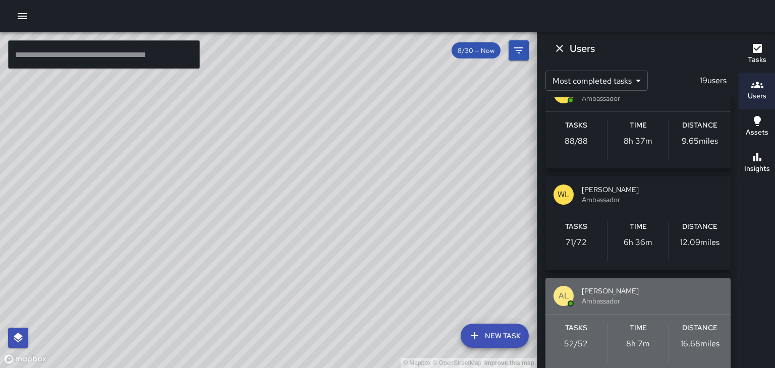
click at [639, 303] on span "Ambassador" at bounding box center [652, 301] width 141 height 10
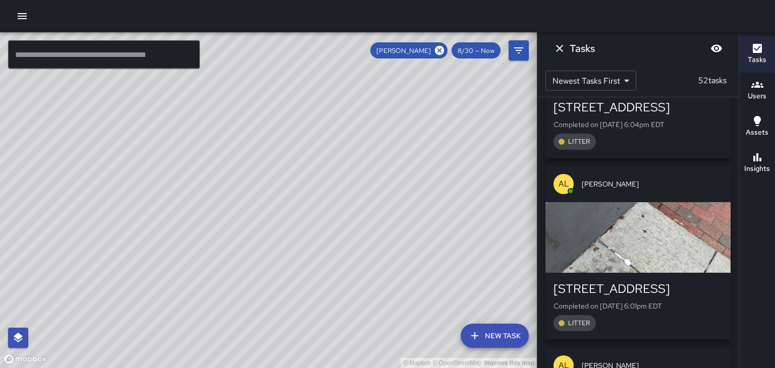
scroll to position [4056, 0]
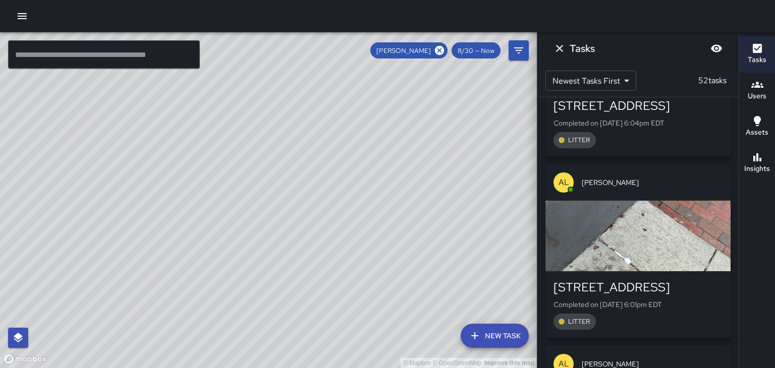
click at [676, 222] on div "button" at bounding box center [637, 236] width 185 height 71
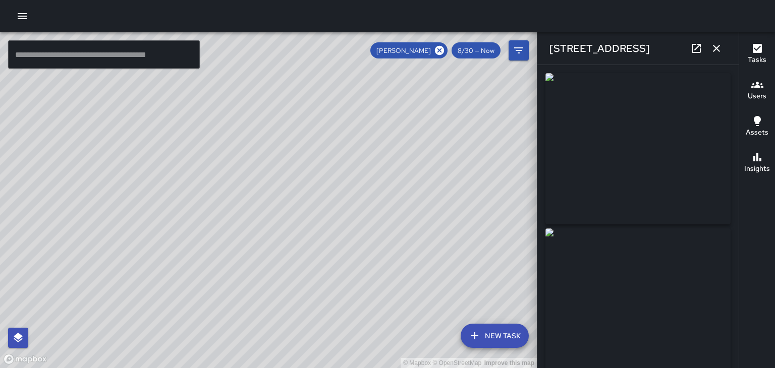
click at [722, 48] on button "button" at bounding box center [716, 48] width 20 height 20
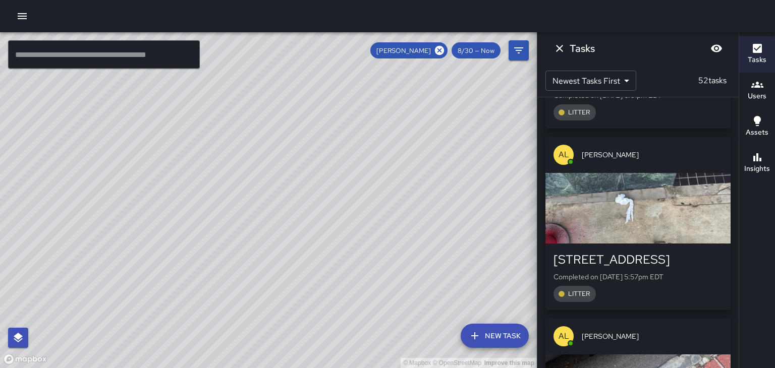
scroll to position [4267, 0]
click at [686, 196] on div "button" at bounding box center [637, 207] width 185 height 71
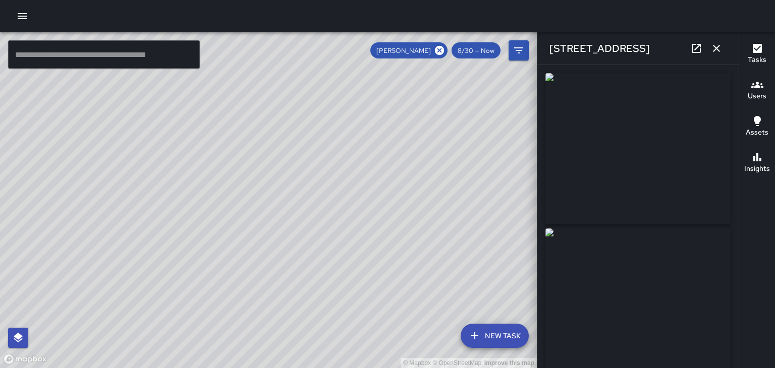
type input "**********"
click at [718, 50] on icon "button" at bounding box center [716, 48] width 7 height 7
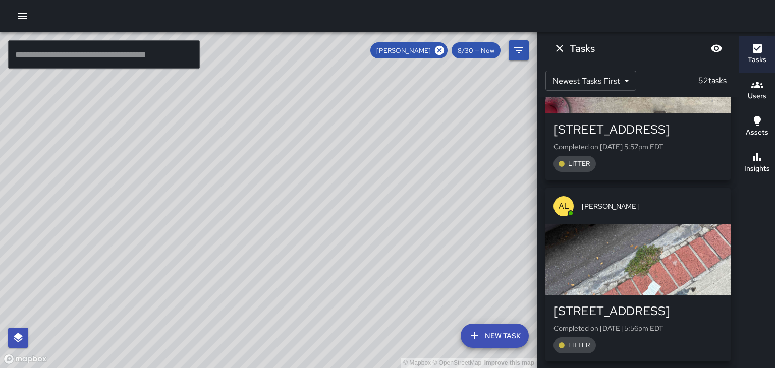
scroll to position [4409, 0]
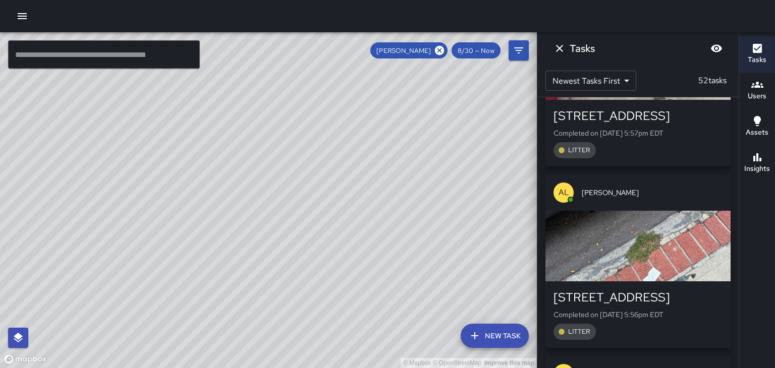
click at [694, 236] on div "button" at bounding box center [637, 246] width 185 height 71
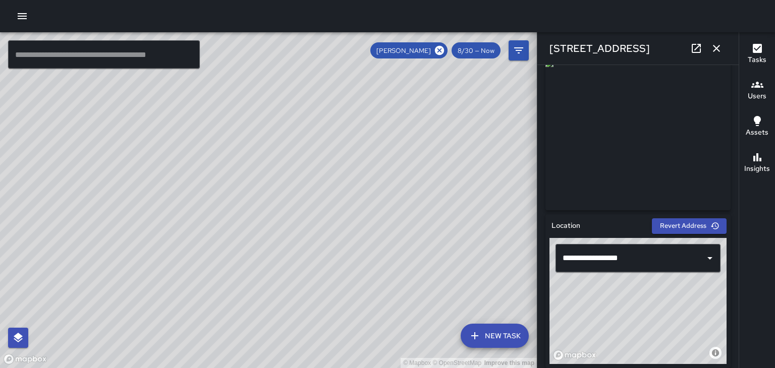
scroll to position [172, 0]
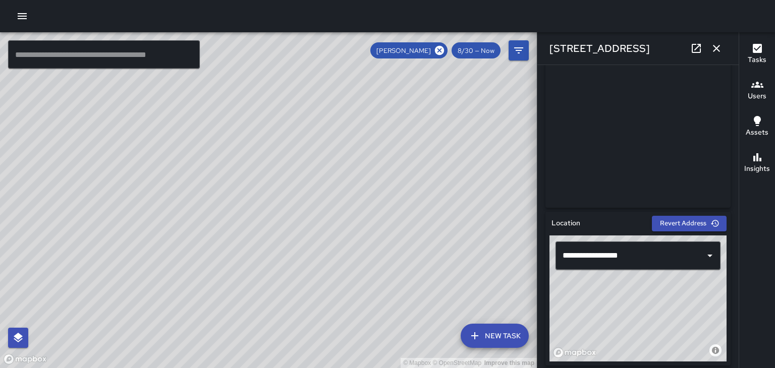
type input "**********"
click at [716, 48] on icon "button" at bounding box center [716, 48] width 7 height 7
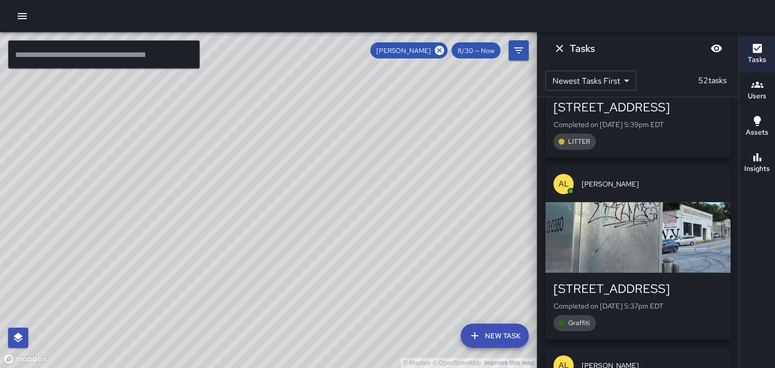
scroll to position [5237, 0]
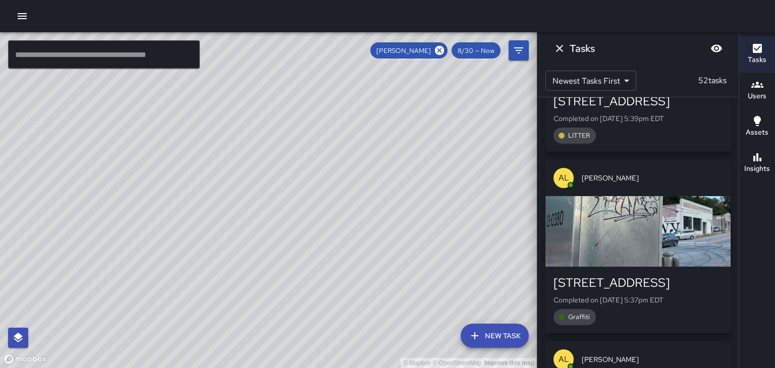
click at [697, 229] on div "button" at bounding box center [637, 231] width 185 height 71
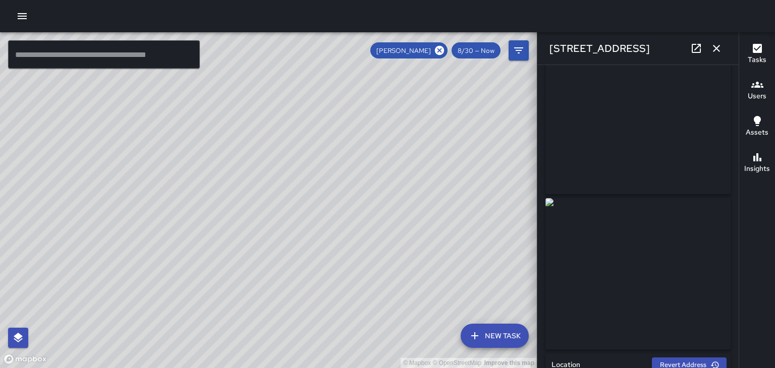
scroll to position [32, 0]
click at [718, 51] on icon "button" at bounding box center [716, 48] width 12 height 12
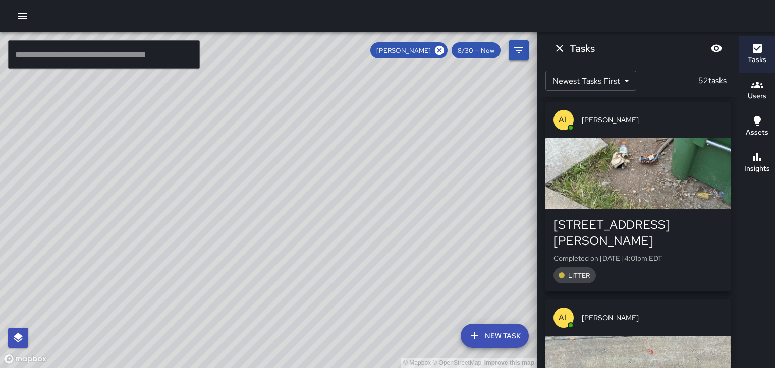
scroll to position [7075, 0]
click at [676, 336] on div "button" at bounding box center [637, 371] width 185 height 71
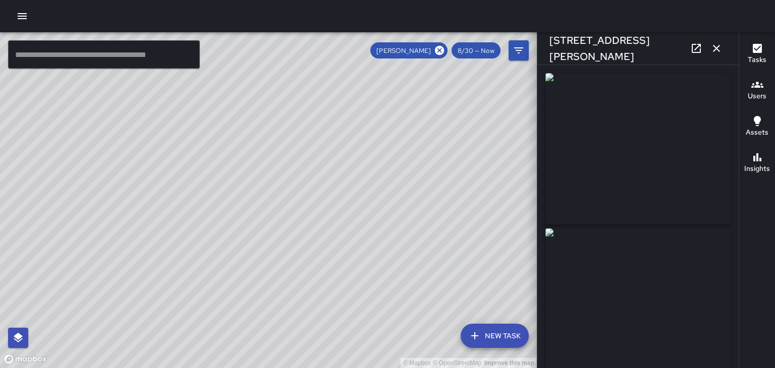
type input "**********"
click at [713, 48] on icon "button" at bounding box center [716, 48] width 12 height 12
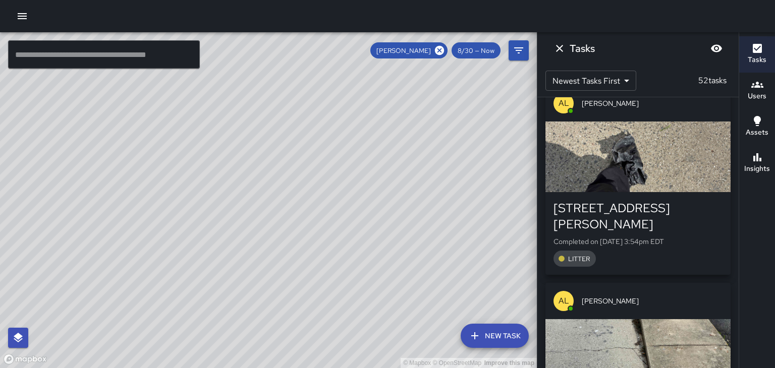
scroll to position [7488, 0]
click at [680, 318] on div "button" at bounding box center [637, 353] width 185 height 71
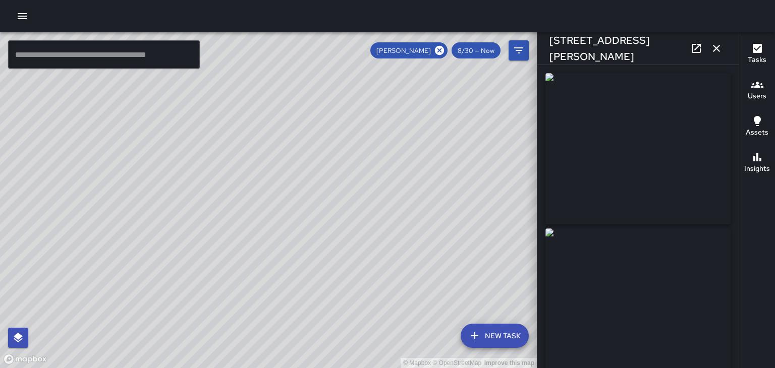
scroll to position [0, 0]
click at [716, 48] on icon "button" at bounding box center [716, 48] width 7 height 7
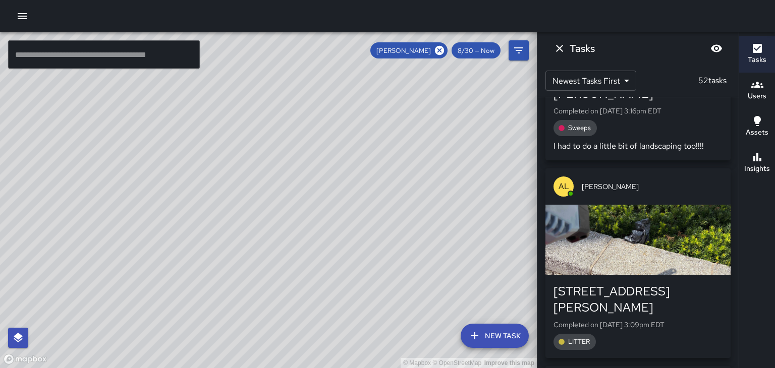
scroll to position [8213, 0]
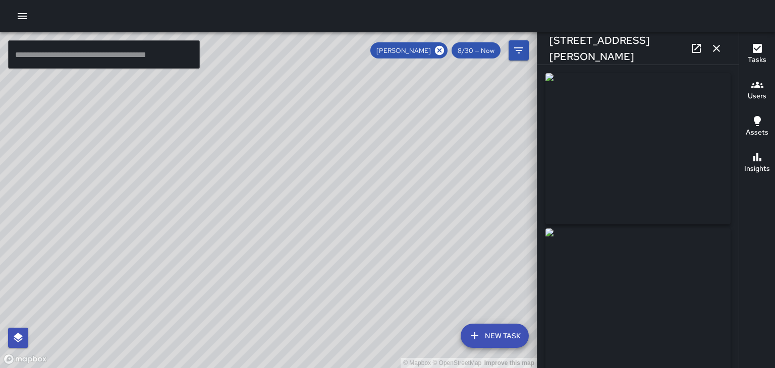
click at [720, 47] on icon "button" at bounding box center [716, 48] width 12 height 12
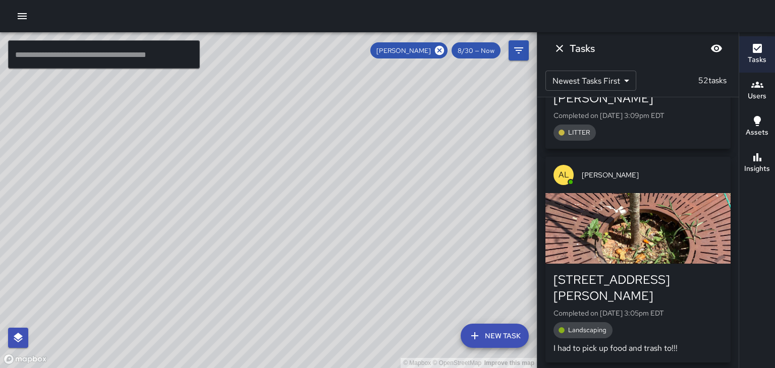
scroll to position [8422, 0]
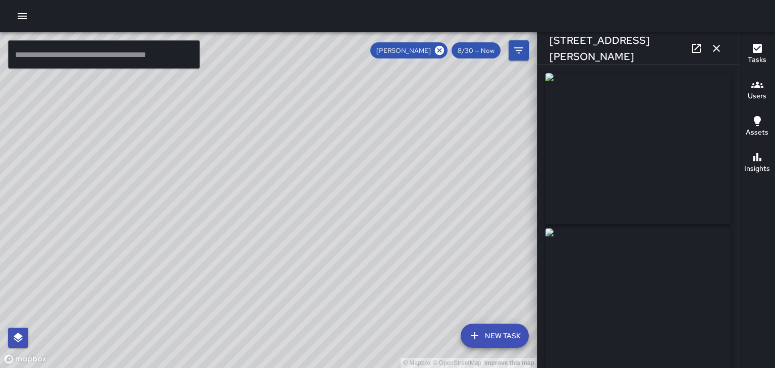
type input "**********"
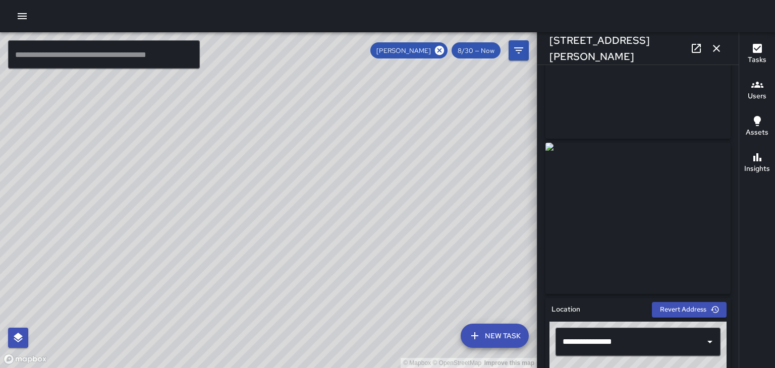
scroll to position [0, 0]
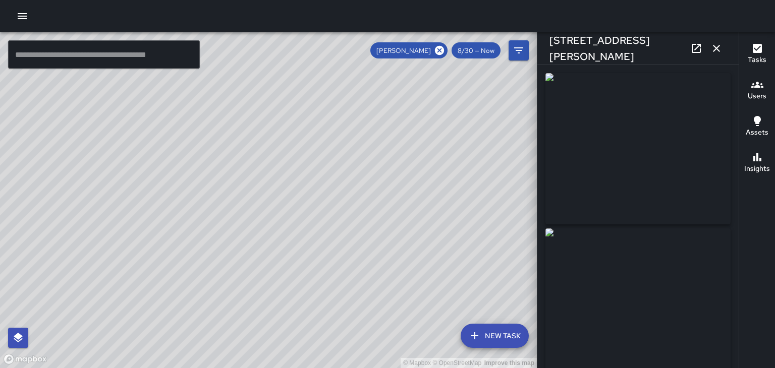
click at [715, 45] on icon "button" at bounding box center [716, 48] width 12 height 12
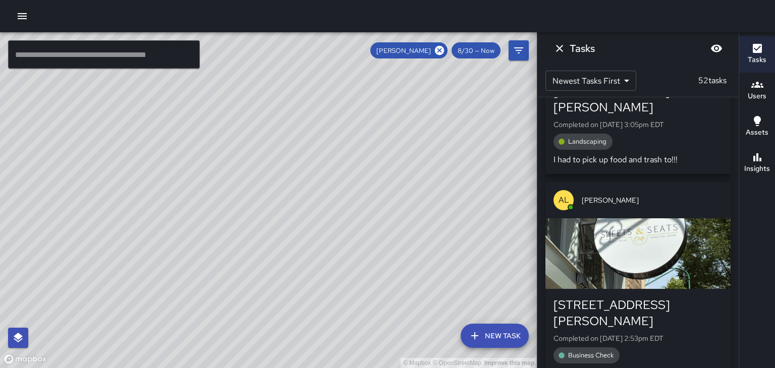
scroll to position [8610, 0]
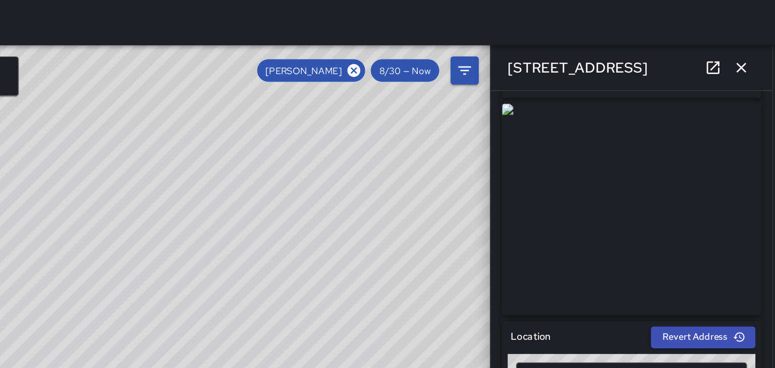
scroll to position [155, 0]
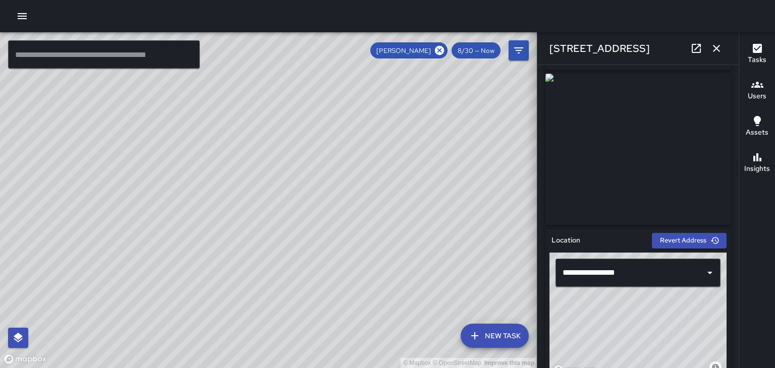
click at [716, 48] on icon "button" at bounding box center [716, 48] width 7 height 7
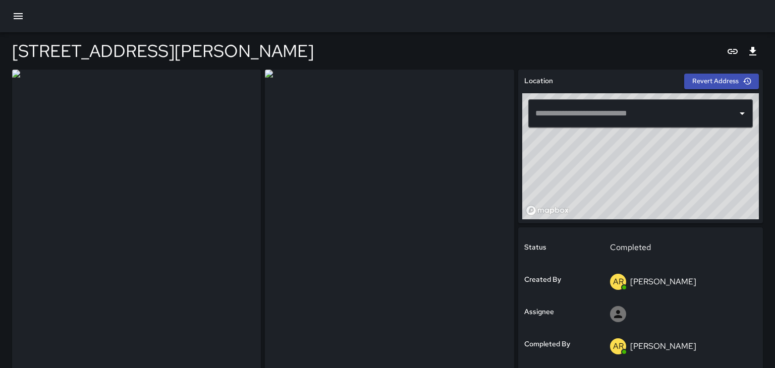
type input "**********"
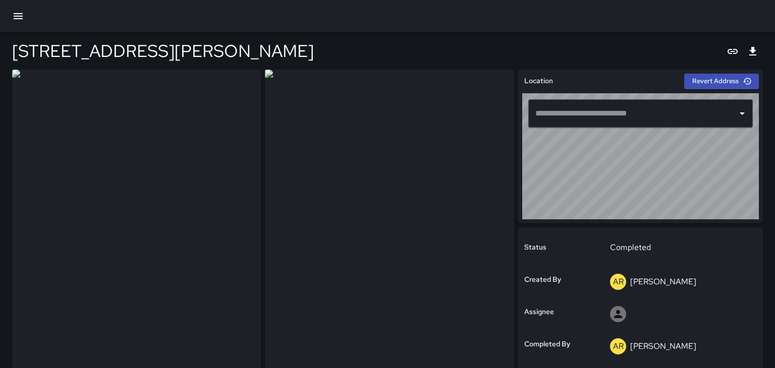
type input "**********"
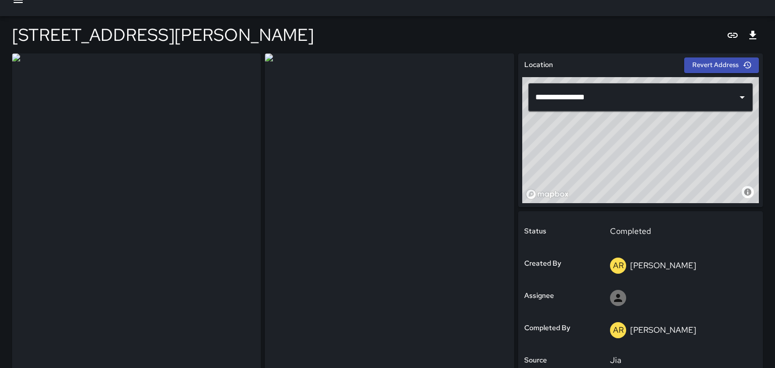
scroll to position [19, 0]
